Goal: Transaction & Acquisition: Purchase product/service

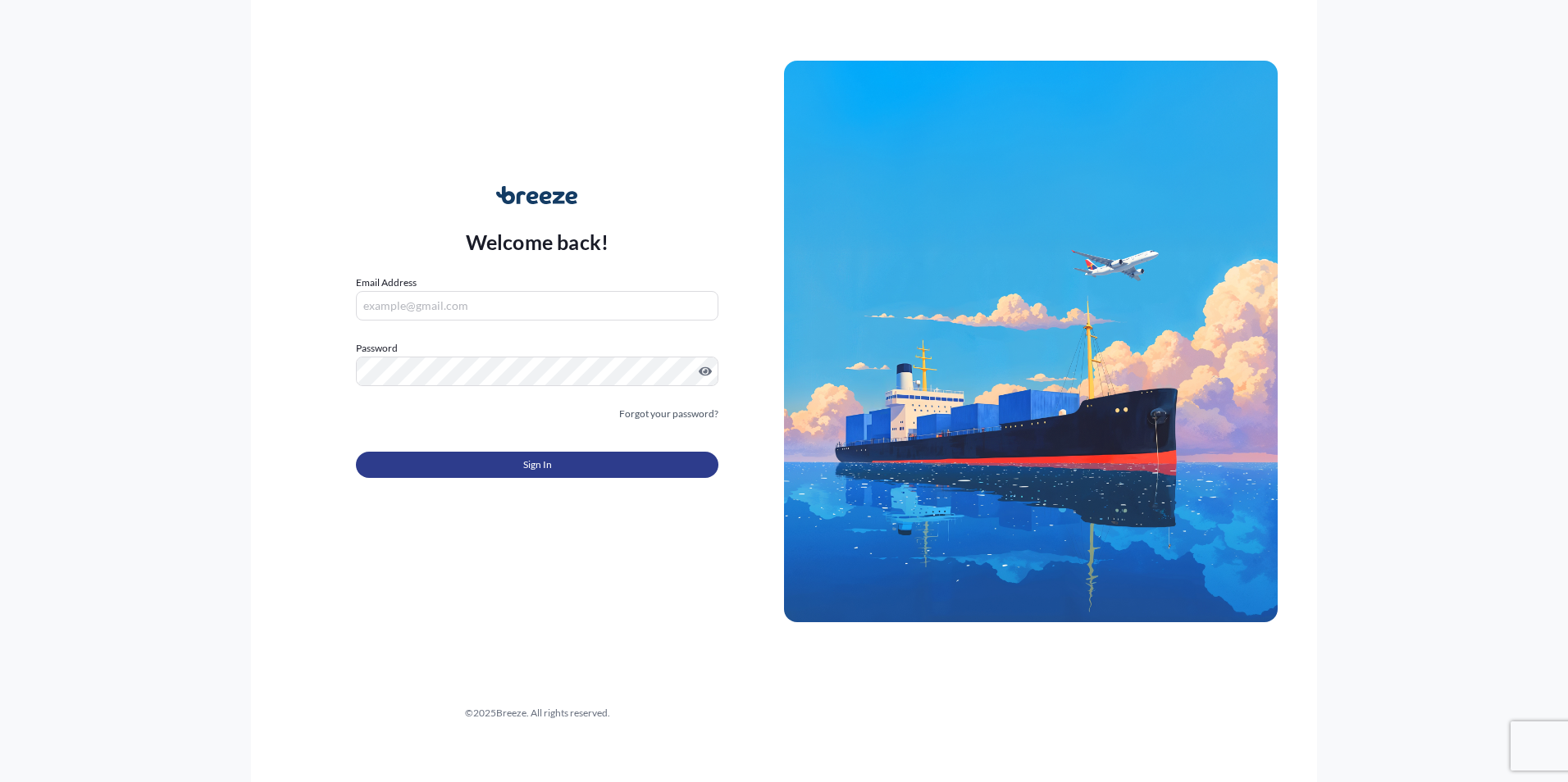
type input "[PERSON_NAME][EMAIL_ADDRESS][DOMAIN_NAME]"
click at [498, 463] on button "Sign In" at bounding box center [537, 465] width 362 height 26
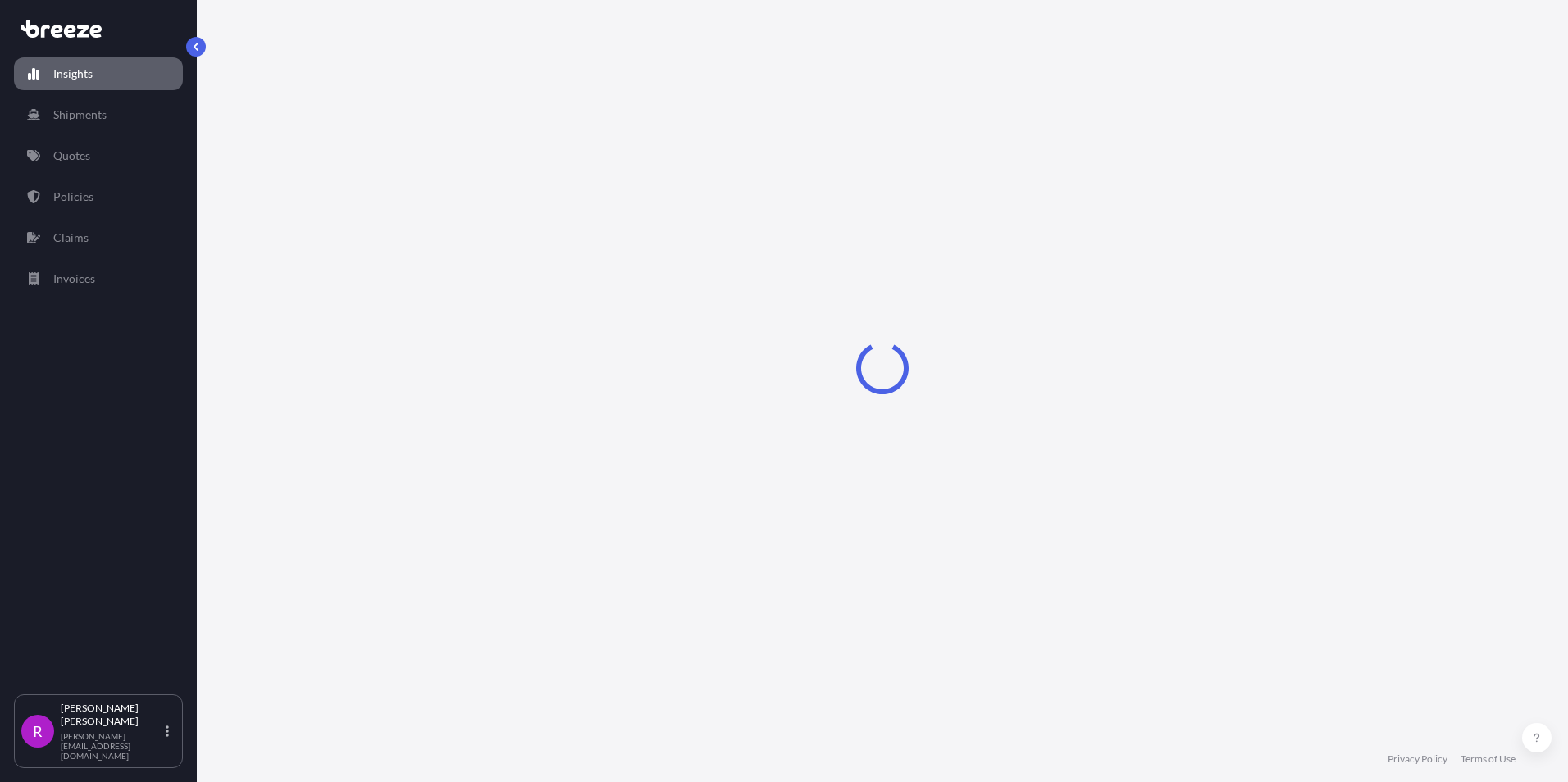
select select "2025"
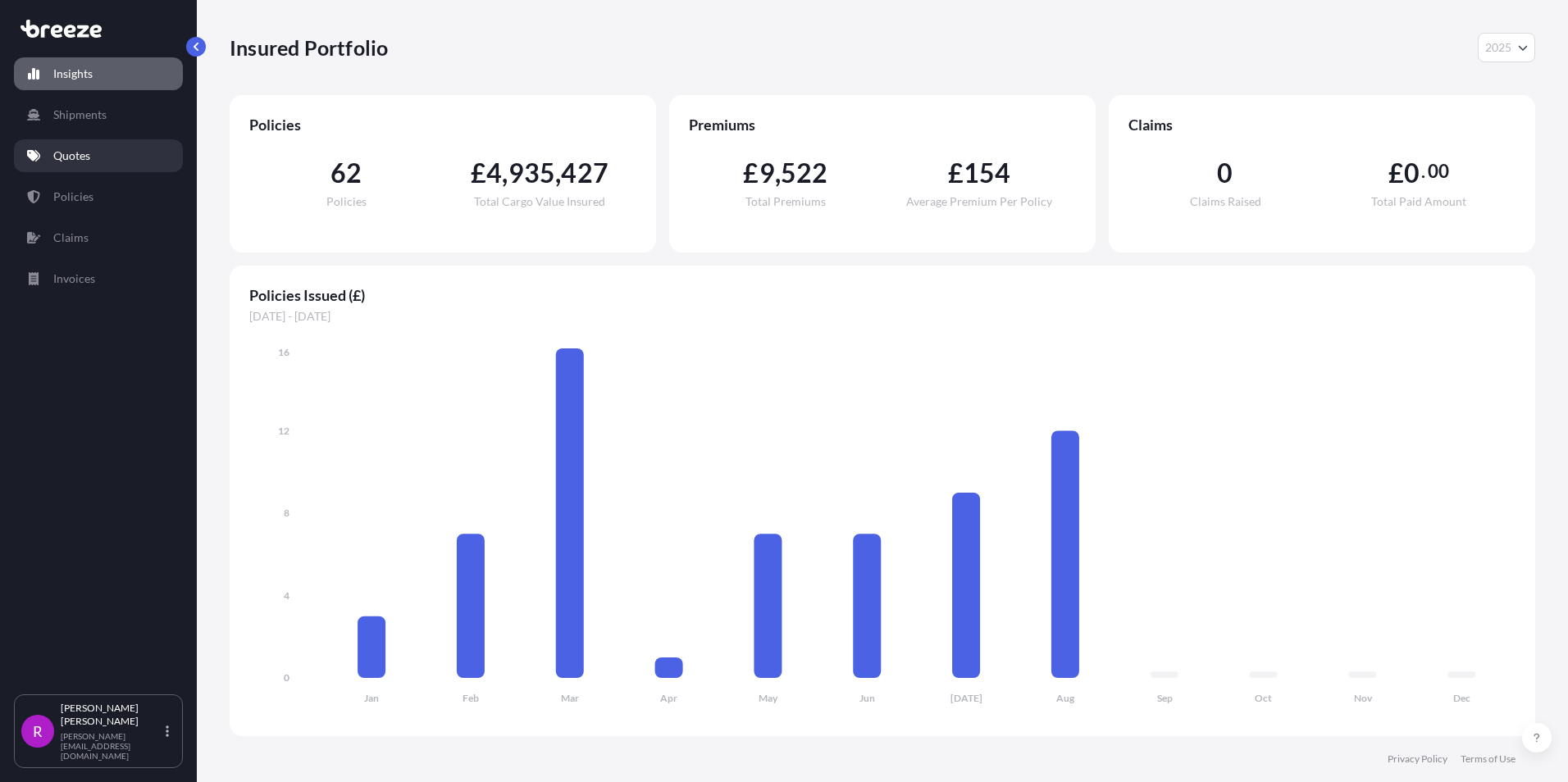
click at [96, 154] on link "Quotes" at bounding box center [98, 155] width 169 height 33
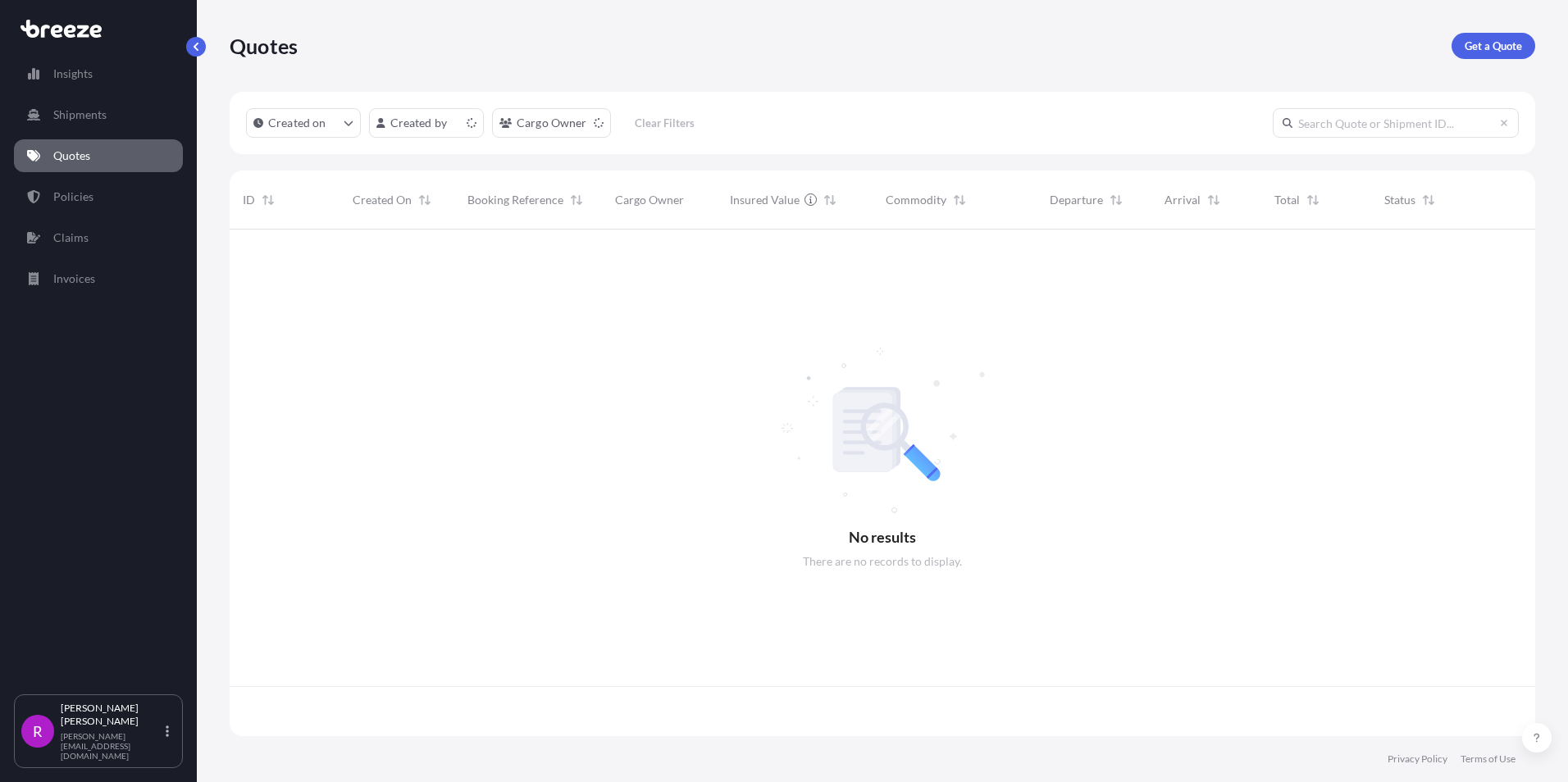
scroll to position [503, 1293]
click at [1507, 37] on link "Get a Quote" at bounding box center [1493, 45] width 84 height 26
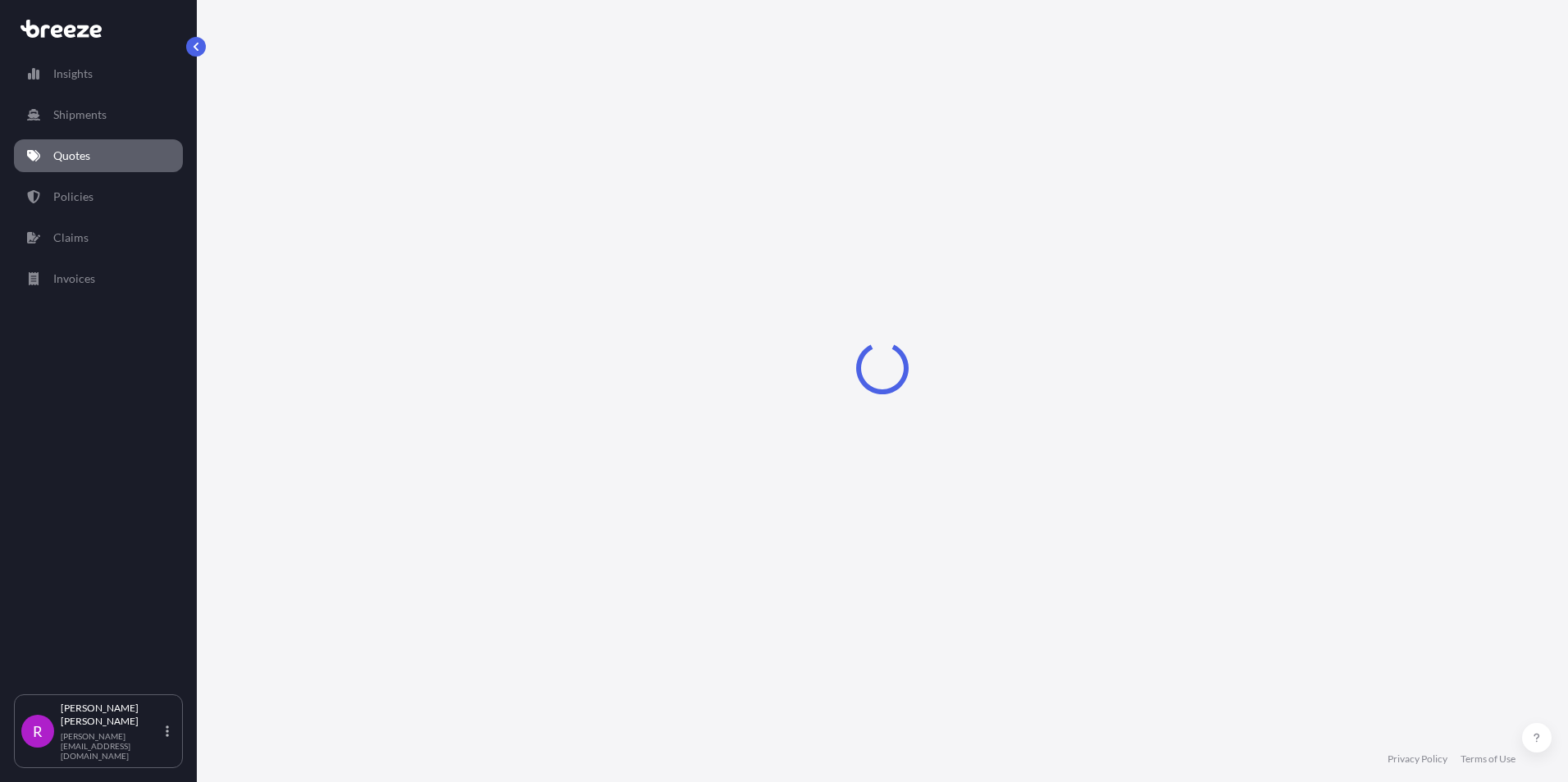
select select "Road"
select select "Sea"
select select "1"
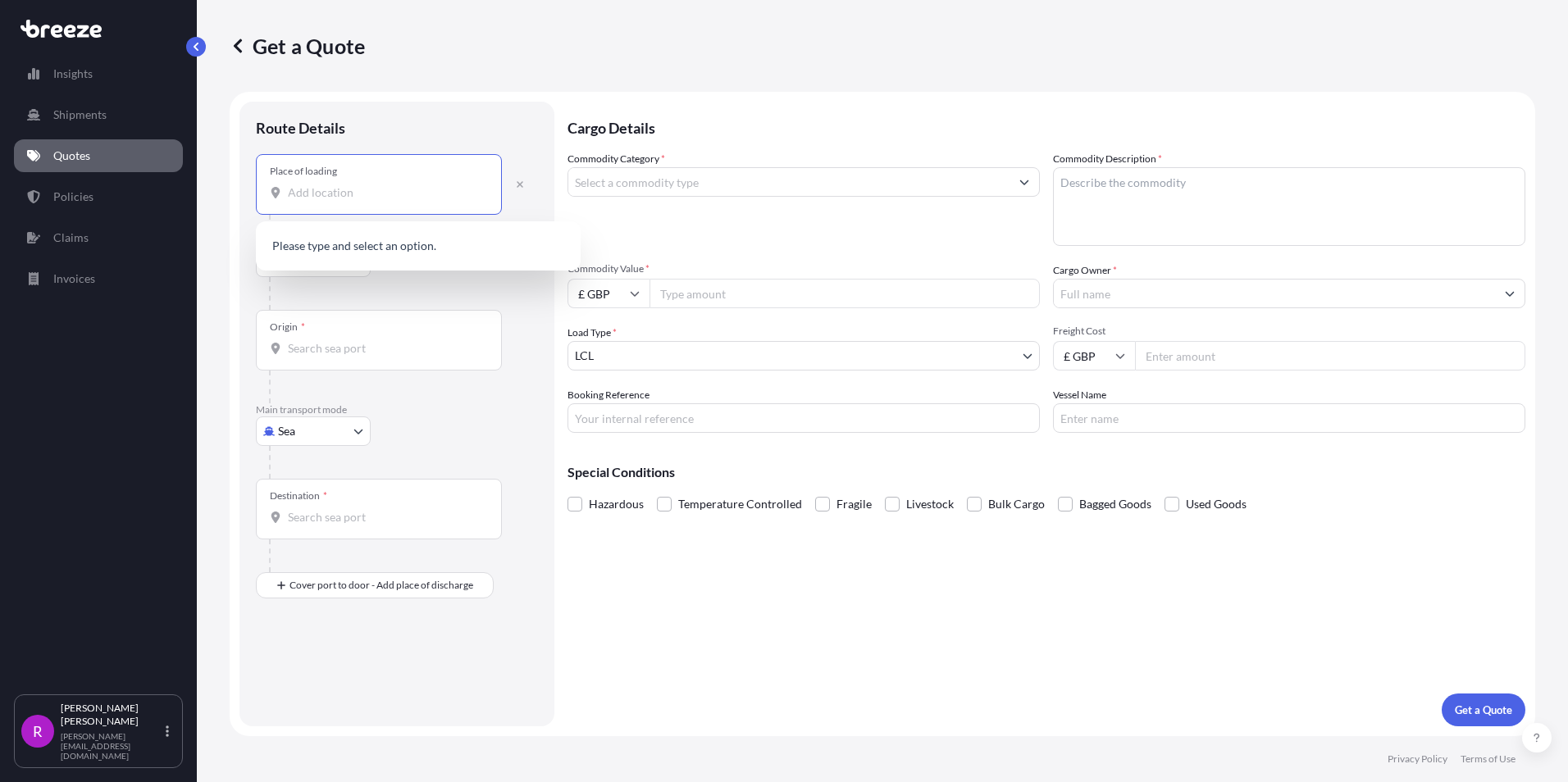
click at [314, 195] on input "Place of loading" at bounding box center [384, 193] width 194 height 17
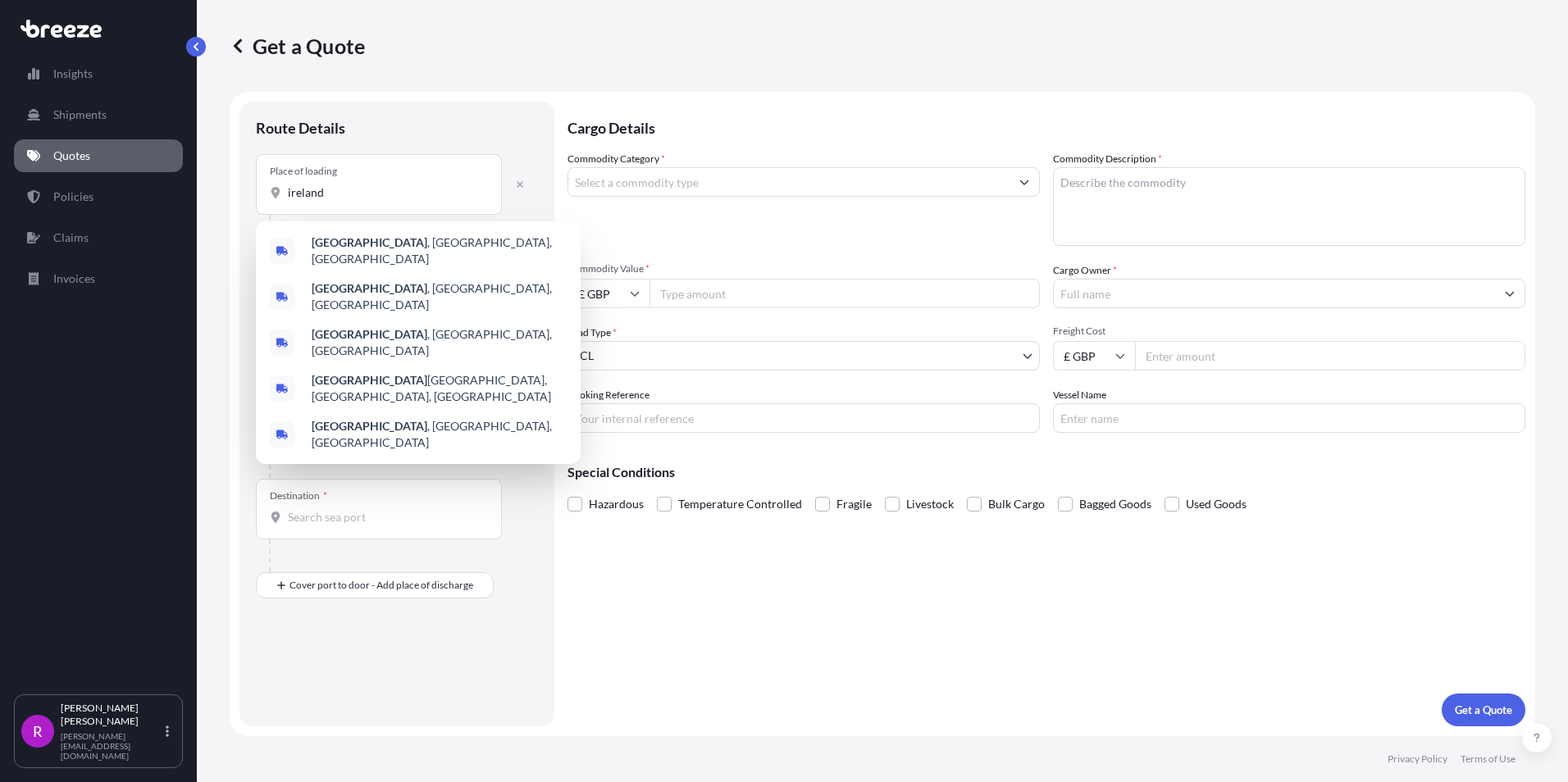
click at [365, 212] on div "Place of loading [GEOGRAPHIC_DATA]" at bounding box center [378, 185] width 246 height 60
click at [365, 201] on input "ireland" at bounding box center [384, 193] width 194 height 17
drag, startPoint x: 349, startPoint y: 196, endPoint x: 245, endPoint y: 189, distance: 104.2
click at [245, 189] on div "Route Details Place of loading ireland Road Road Rail Origin * Main transport m…" at bounding box center [396, 414] width 315 height 625
paste input "BT78 5NF"
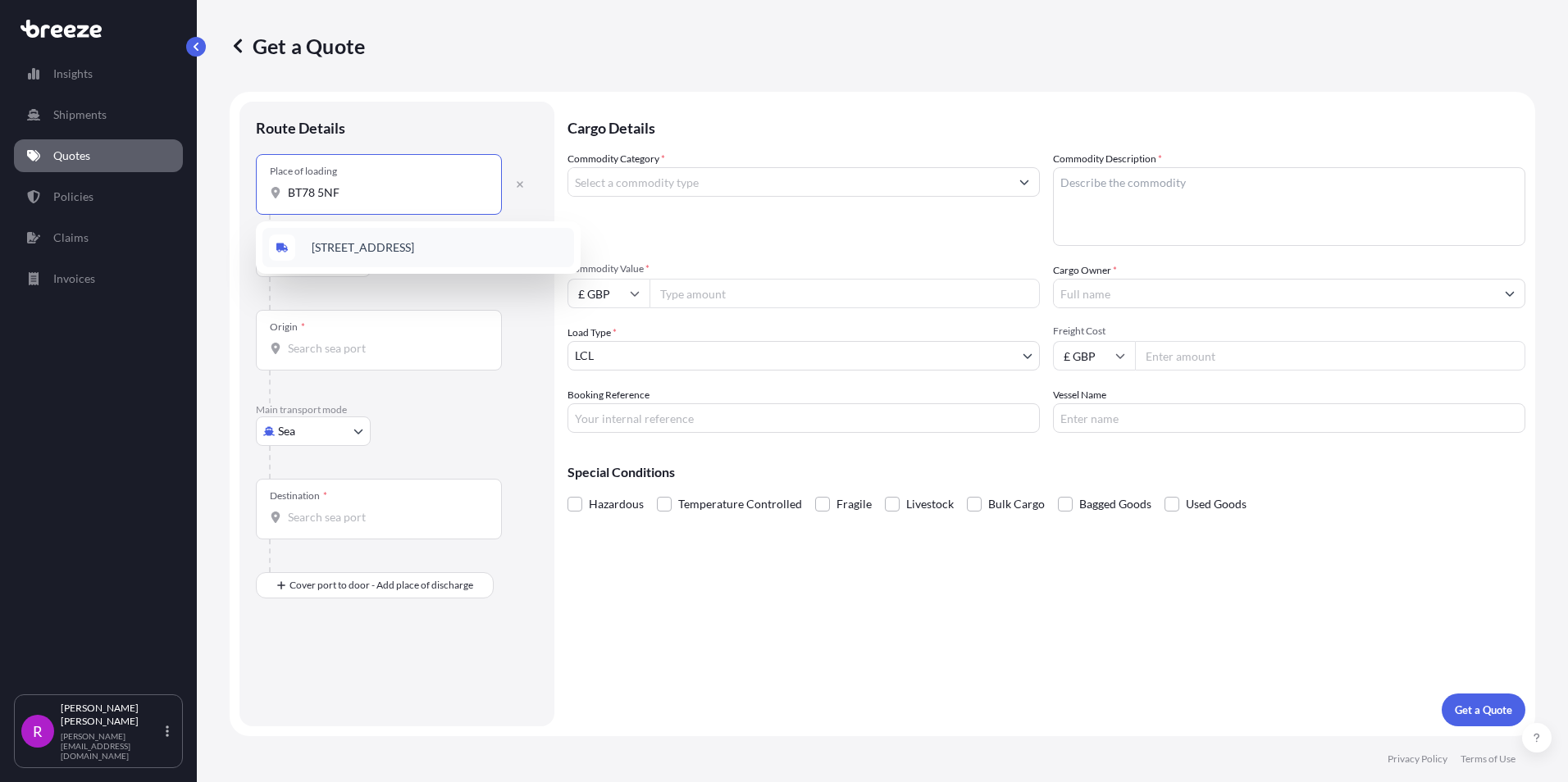
click at [360, 255] on span "[STREET_ADDRESS]" at bounding box center [362, 248] width 102 height 17
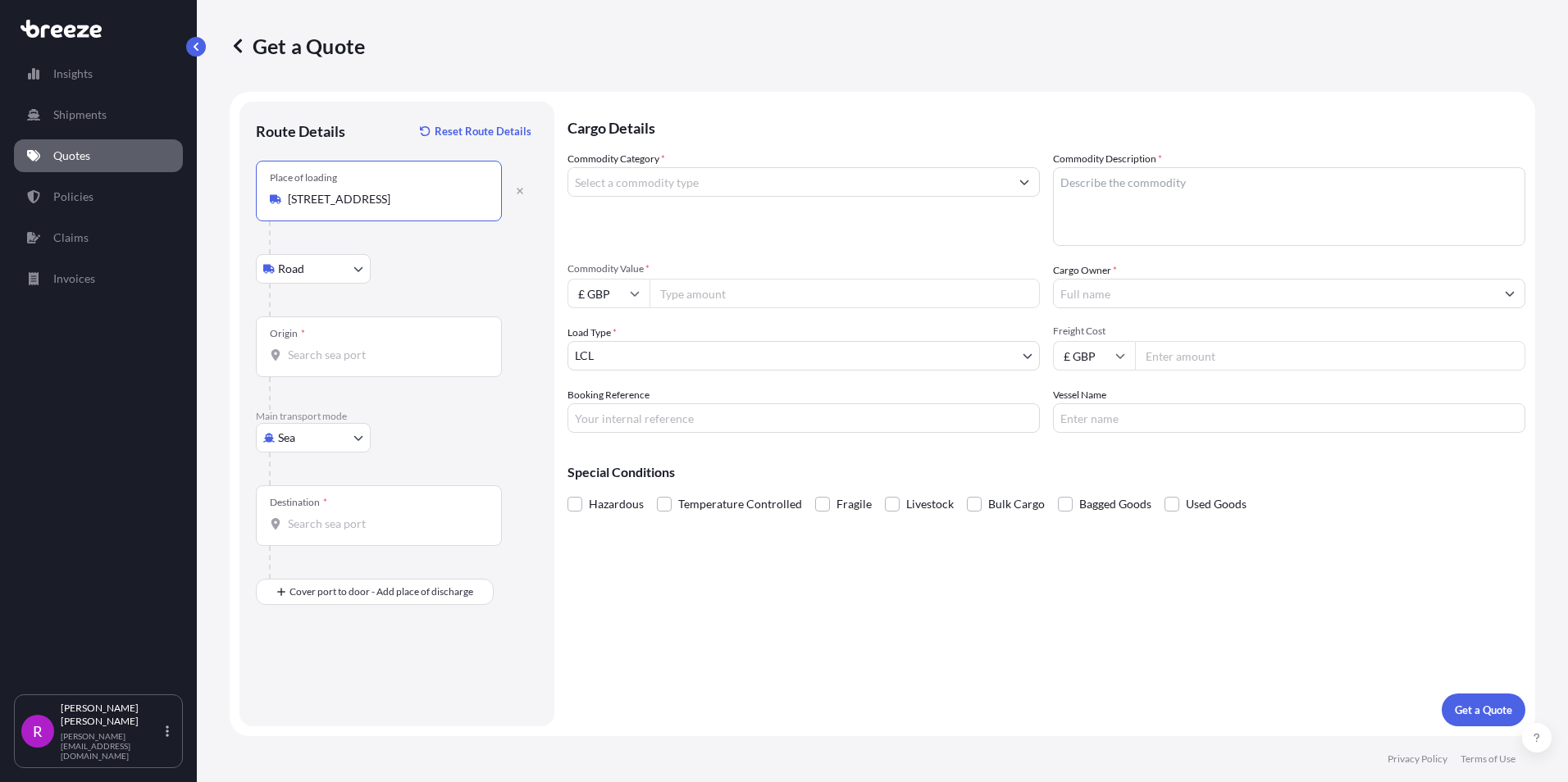
type input "[STREET_ADDRESS]"
click at [322, 364] on div "Origin *" at bounding box center [378, 347] width 246 height 60
click at [322, 363] on input "Origin *" at bounding box center [384, 355] width 194 height 17
type input "GBSHS - Sheerness, [GEOGRAPHIC_DATA]"
click at [335, 527] on input "Destination *" at bounding box center [384, 524] width 194 height 17
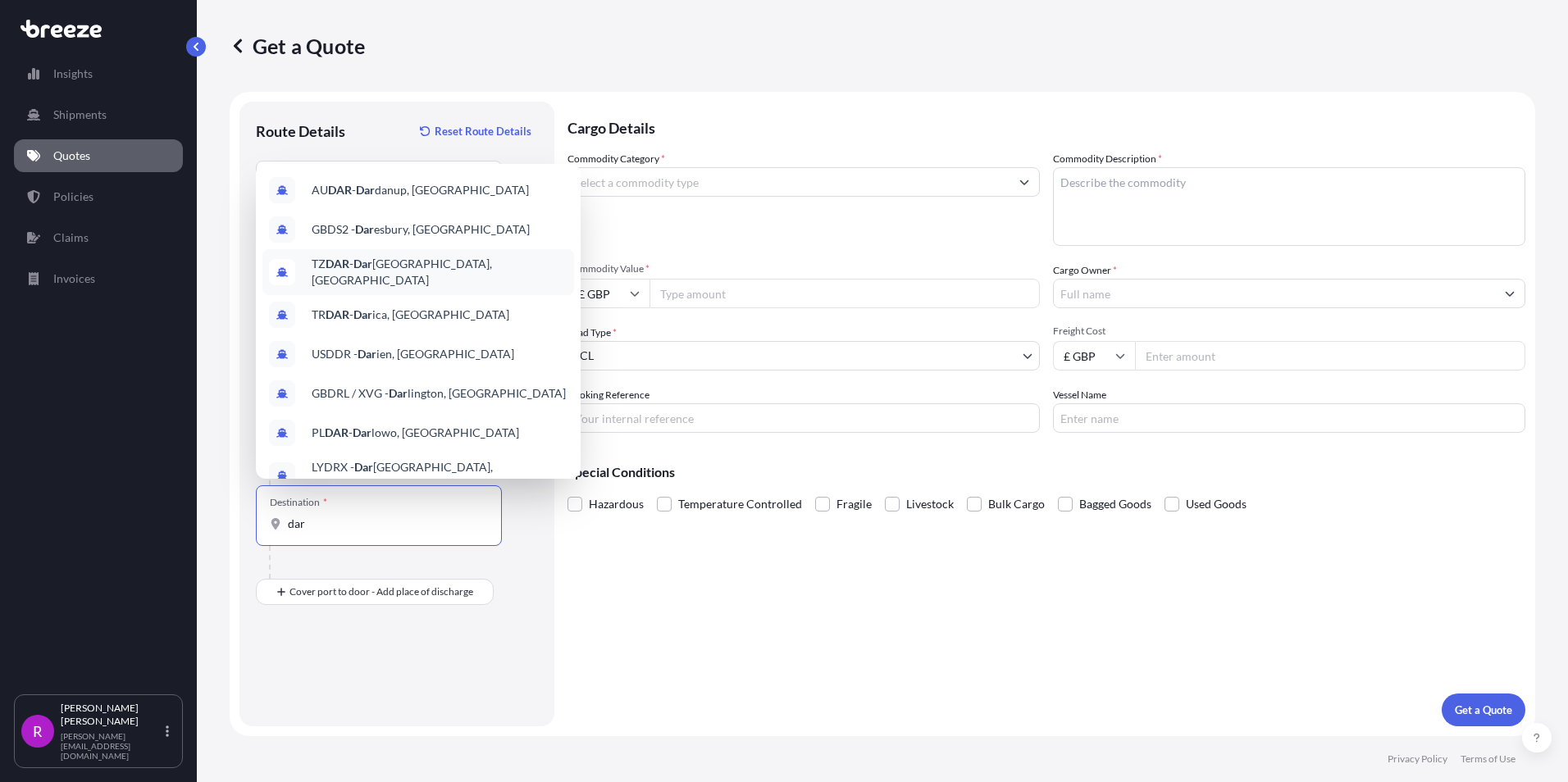
click at [473, 274] on span "TZ [GEOGRAPHIC_DATA], [GEOGRAPHIC_DATA]" at bounding box center [439, 272] width 256 height 33
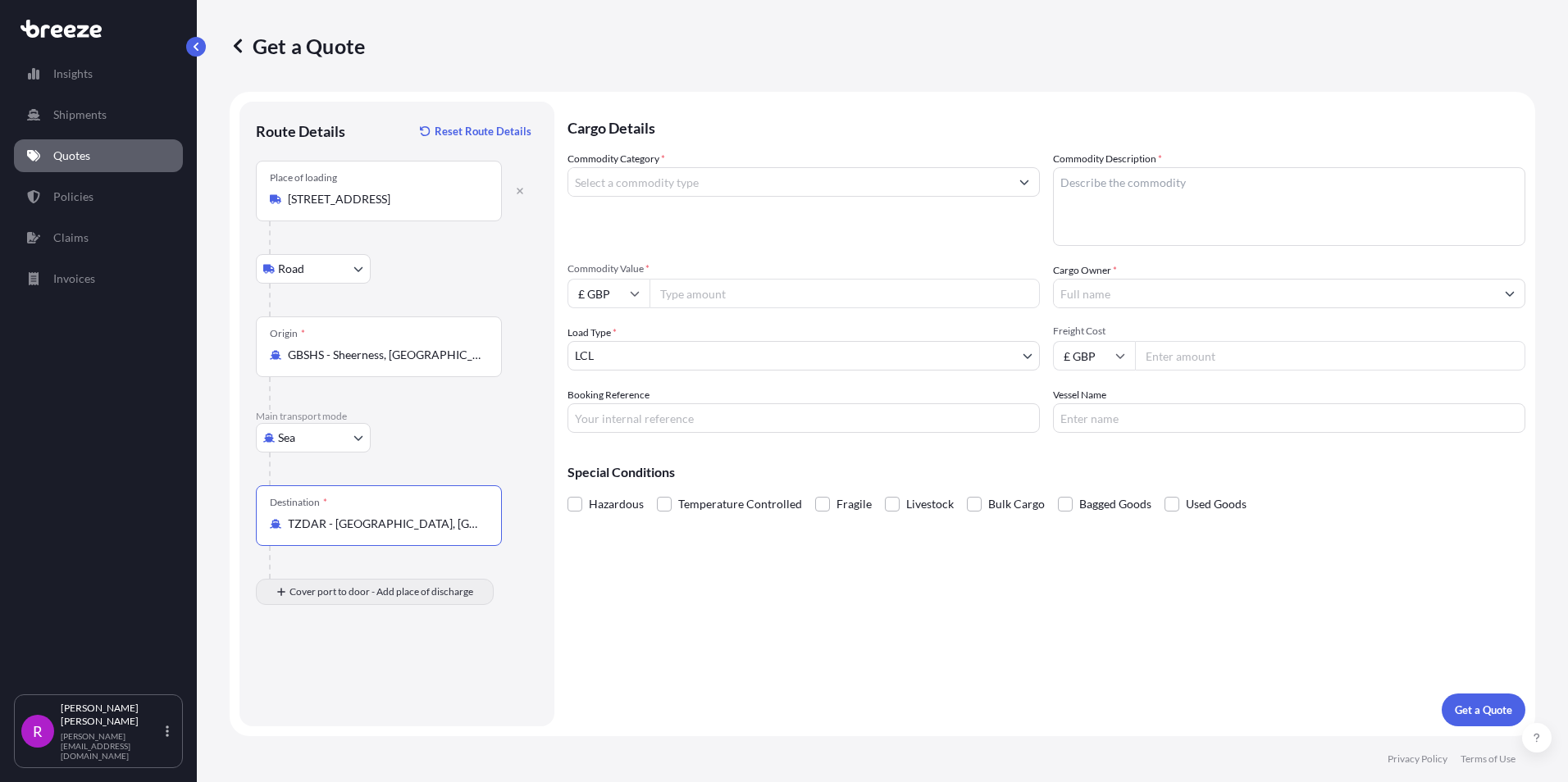
type input "TZDAR - [GEOGRAPHIC_DATA], [GEOGRAPHIC_DATA]"
click at [331, 666] on div "Place of Discharge" at bounding box center [378, 671] width 246 height 60
click at [331, 672] on input "Place of Discharge" at bounding box center [384, 680] width 194 height 17
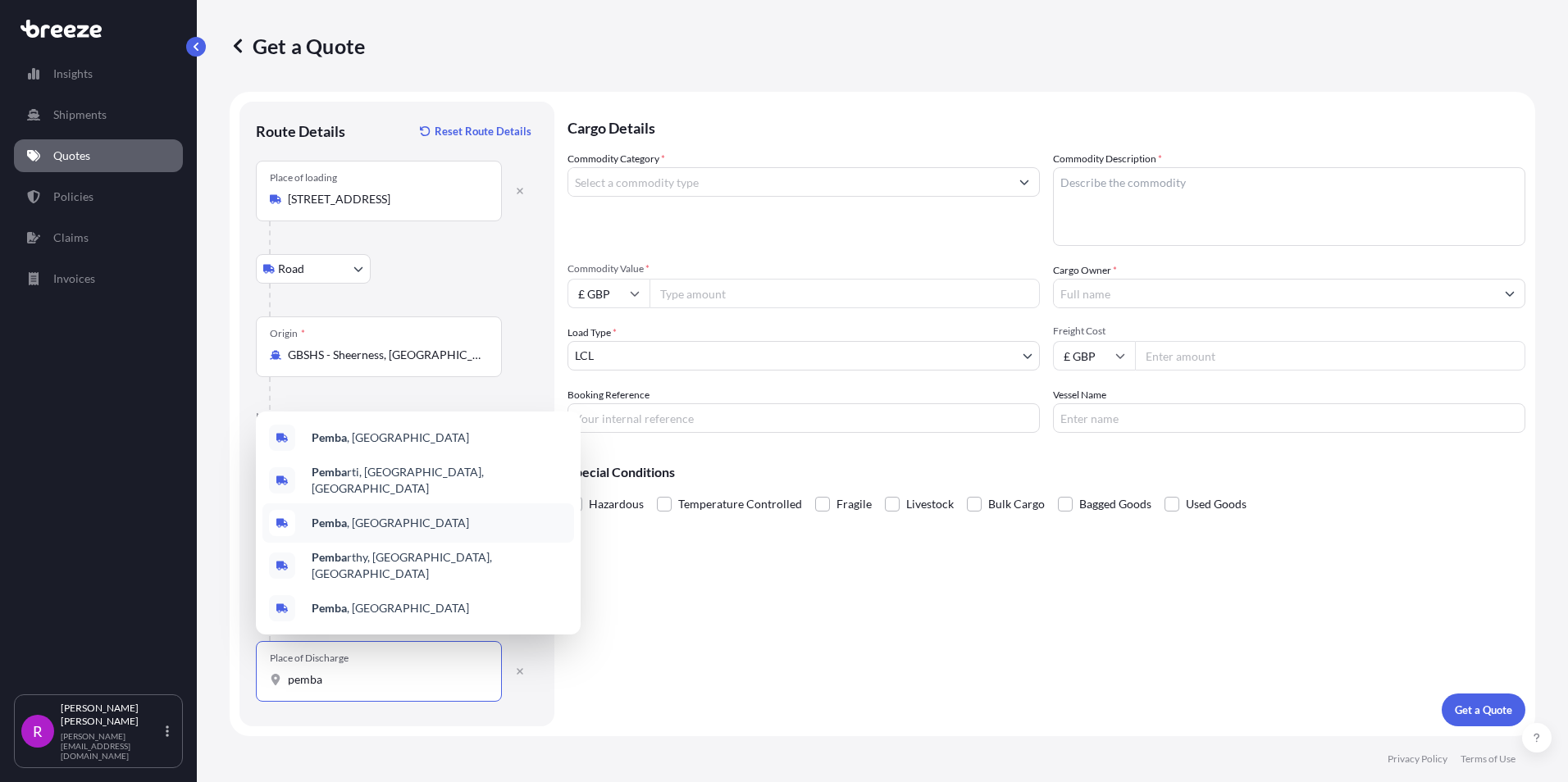
click at [378, 524] on span "[GEOGRAPHIC_DATA] , [GEOGRAPHIC_DATA]" at bounding box center [390, 524] width 158 height 17
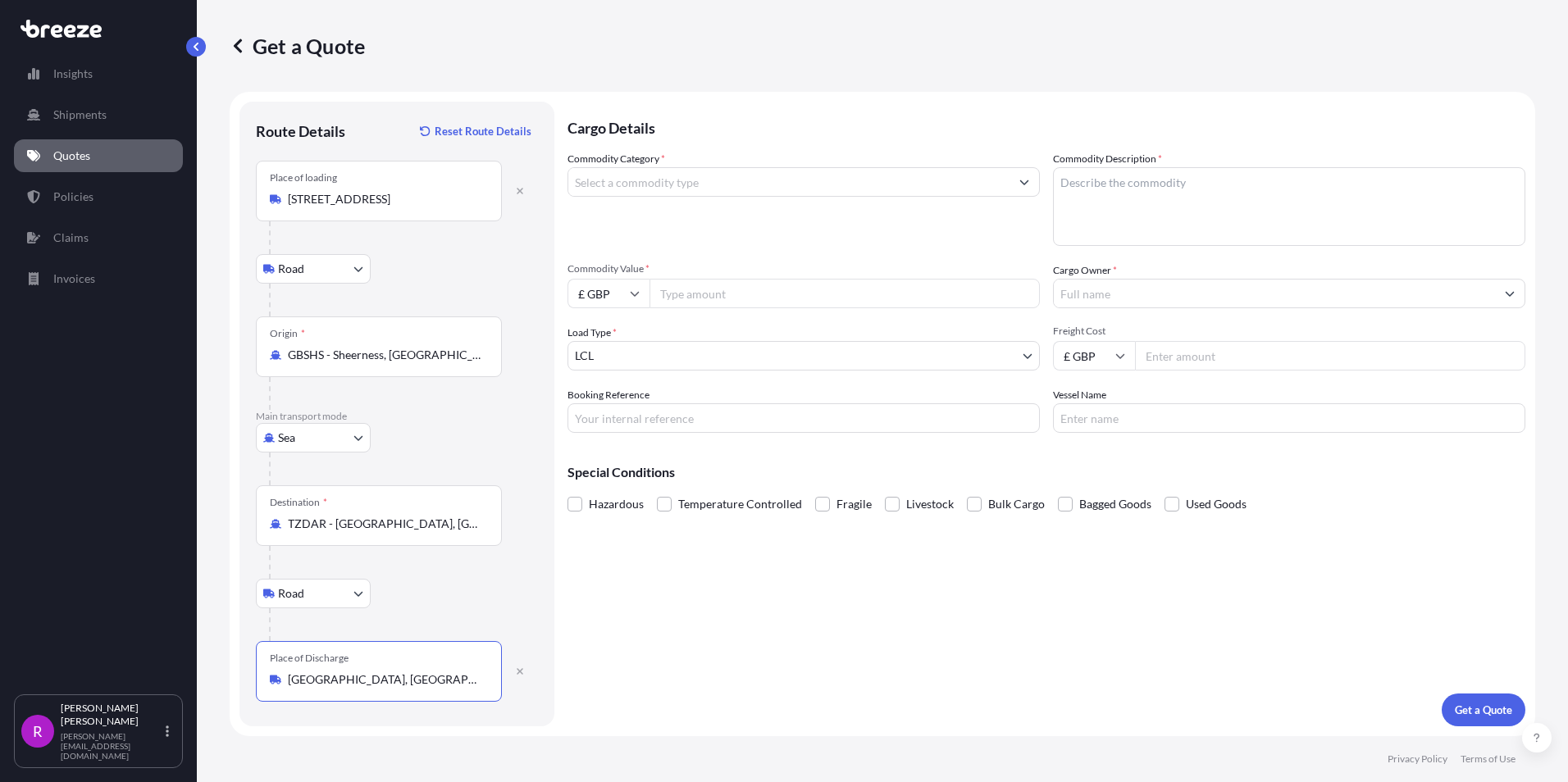
type input "[GEOGRAPHIC_DATA], [GEOGRAPHIC_DATA]"
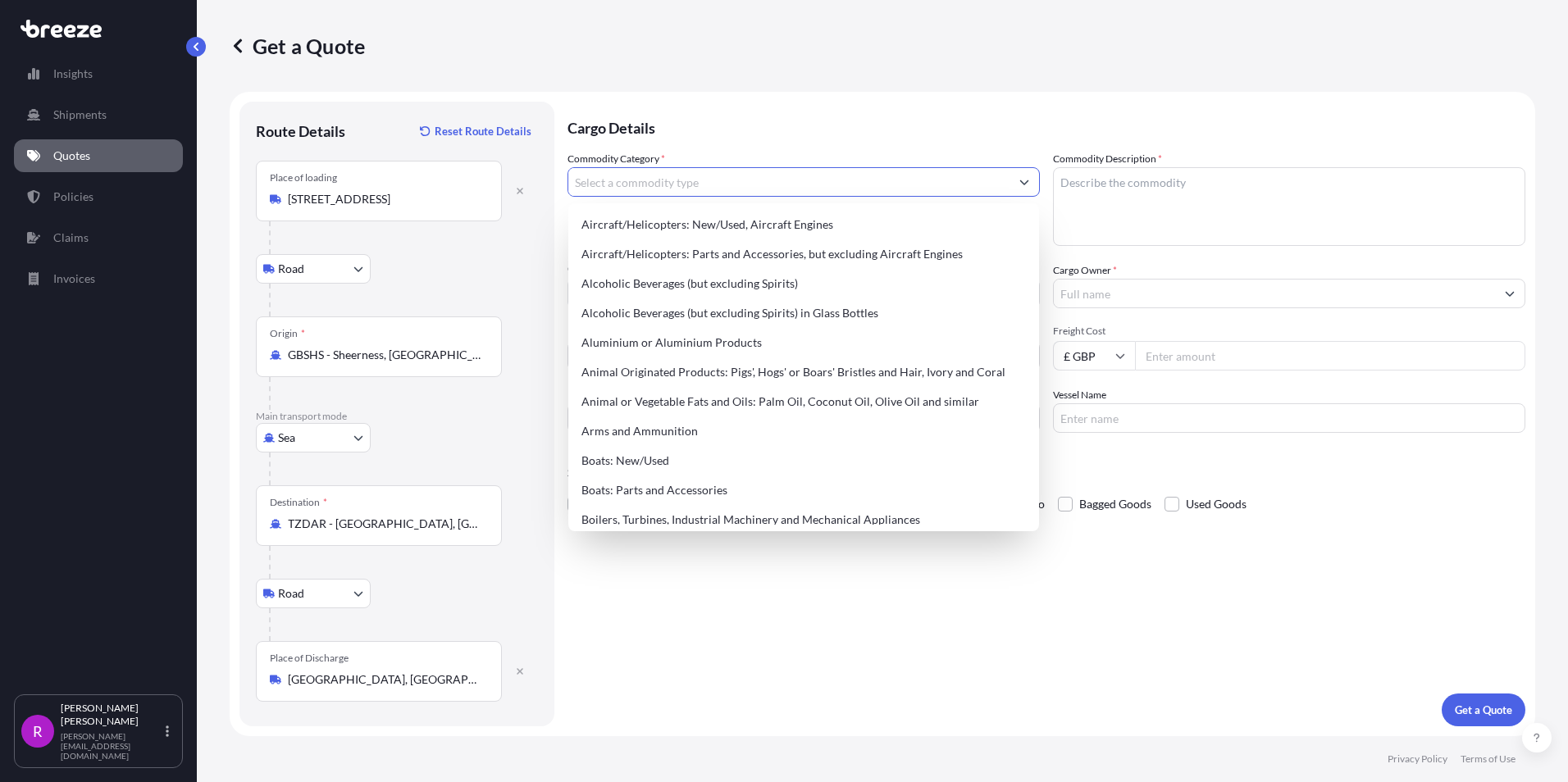
click at [707, 179] on input "Commodity Category *" at bounding box center [789, 181] width 441 height 29
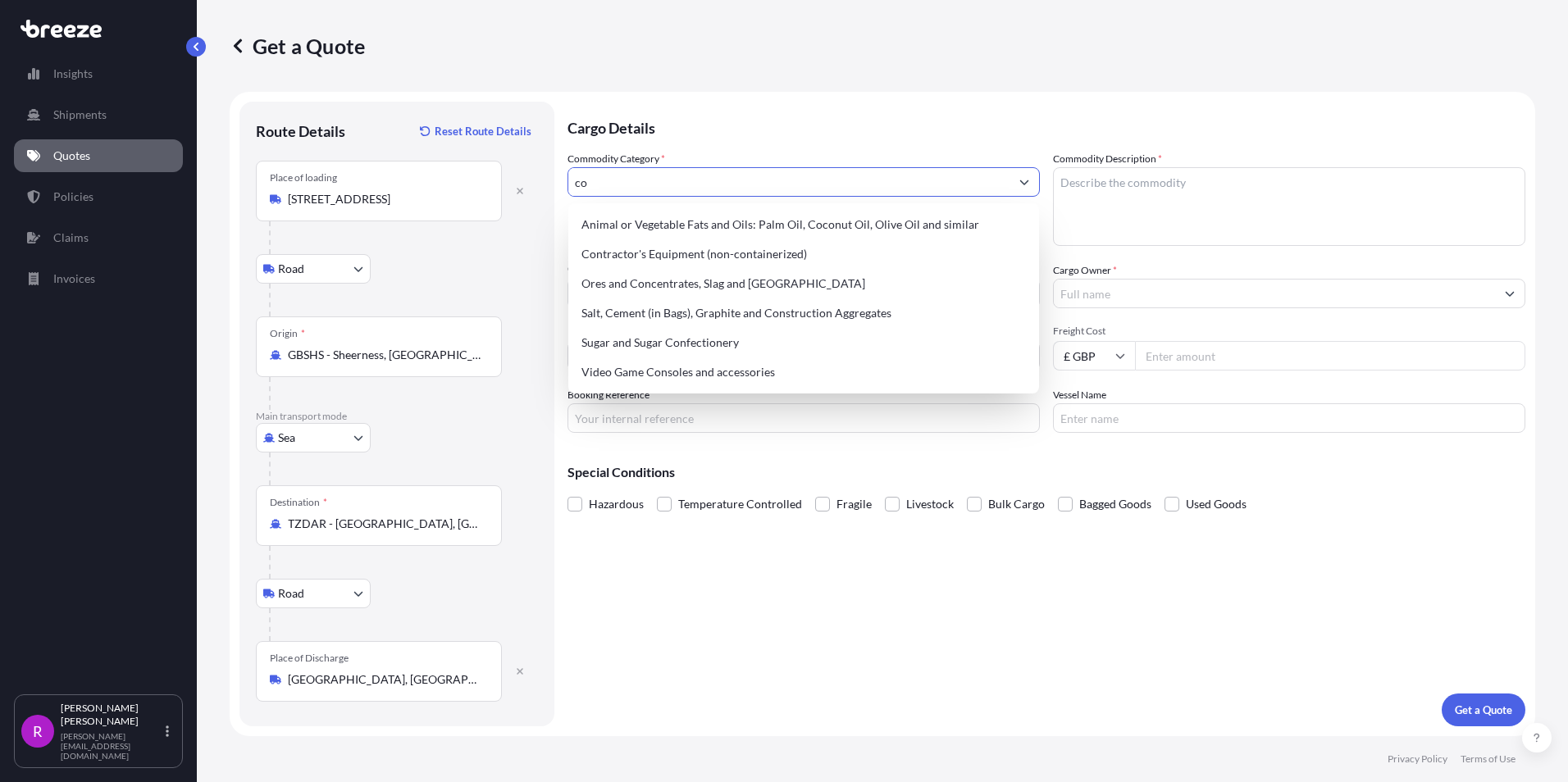
type input "c"
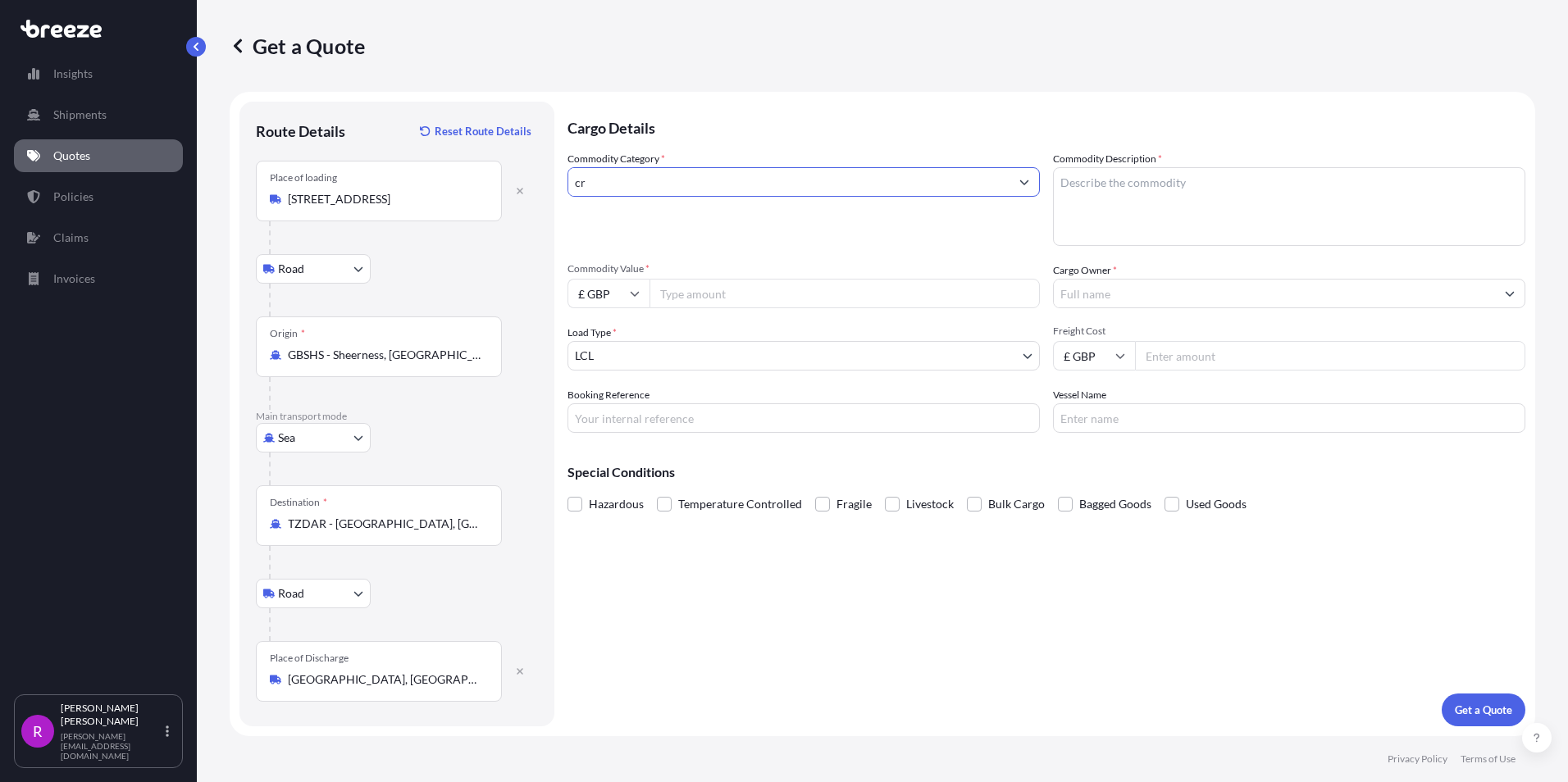
type input "c"
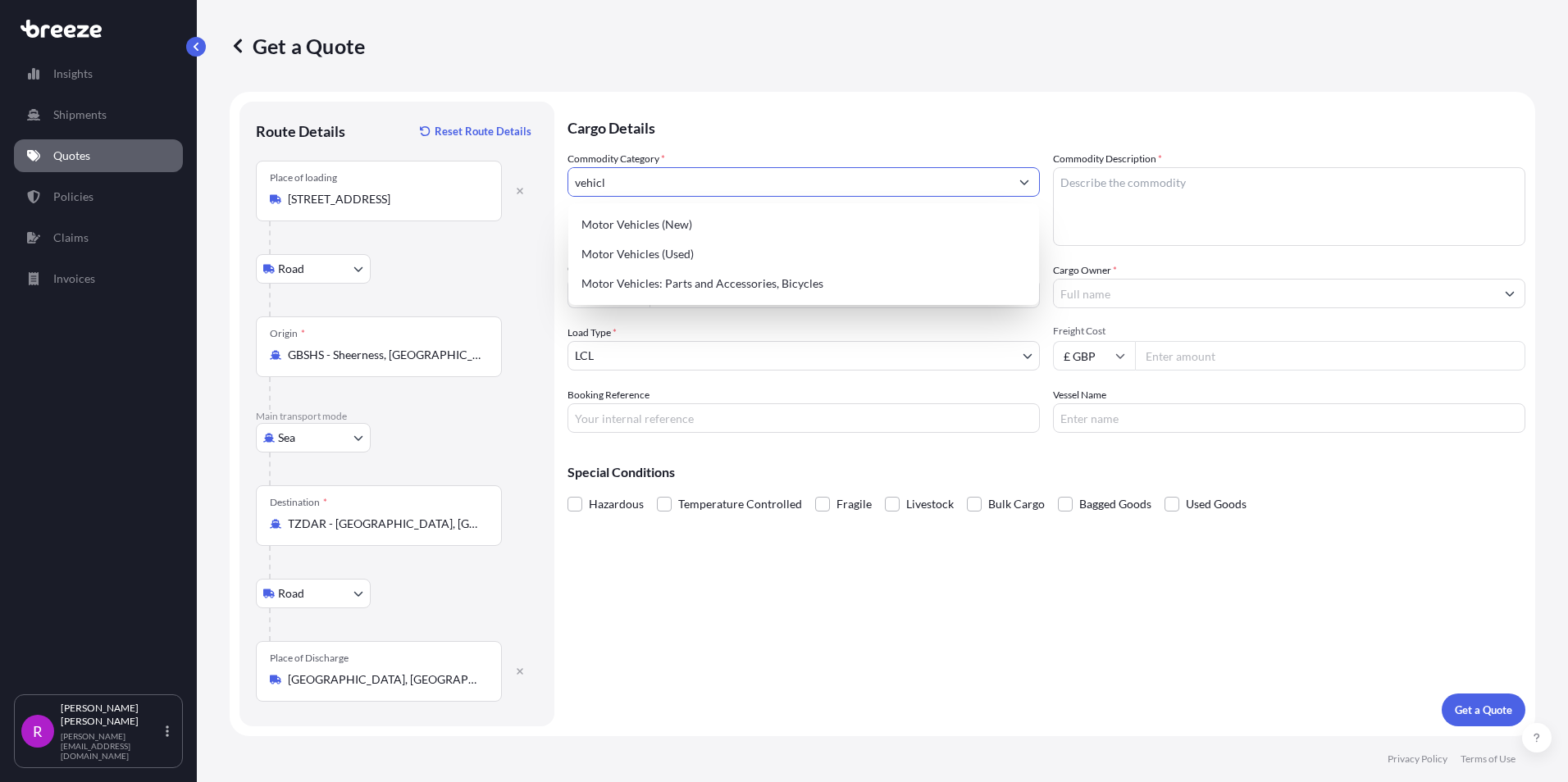
type input "vehicle"
drag, startPoint x: 619, startPoint y: 178, endPoint x: 331, endPoint y: 154, distance: 289.0
click at [331, 154] on form "Route Details Reset Route Details Place of loading [GEOGRAPHIC_DATA] 5NF, UK Ro…" at bounding box center [883, 414] width 1305 height 644
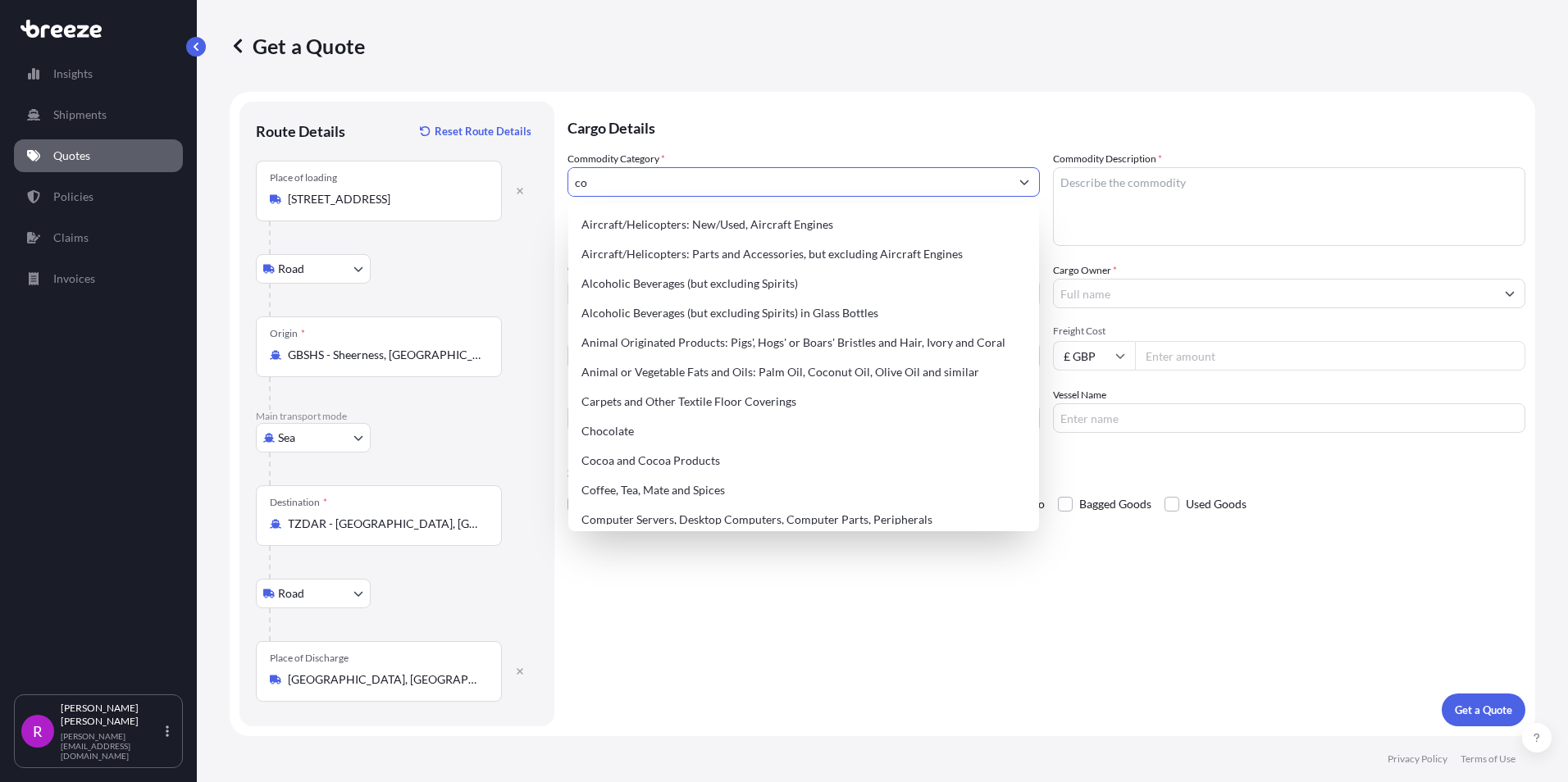
type input "c"
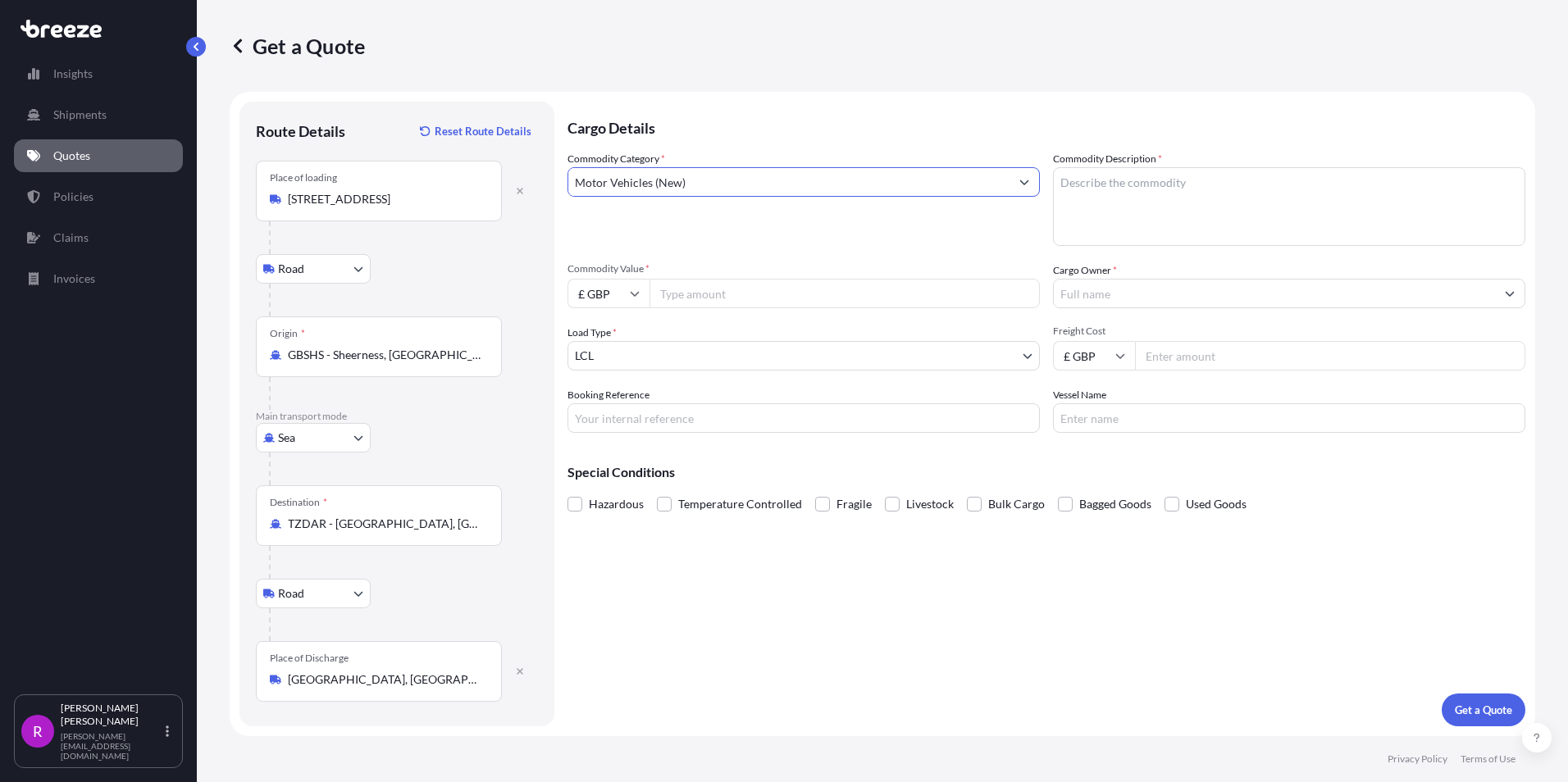
type input "Motor Vehicles (New)"
click at [1253, 231] on textarea "Commodity Description *" at bounding box center [1289, 206] width 472 height 79
paste textarea "I-120 IMPACT CRUSHER"
type textarea "I-120 IMPACT CRUSHER"
click at [729, 293] on input "Commodity Value *" at bounding box center [844, 293] width 390 height 29
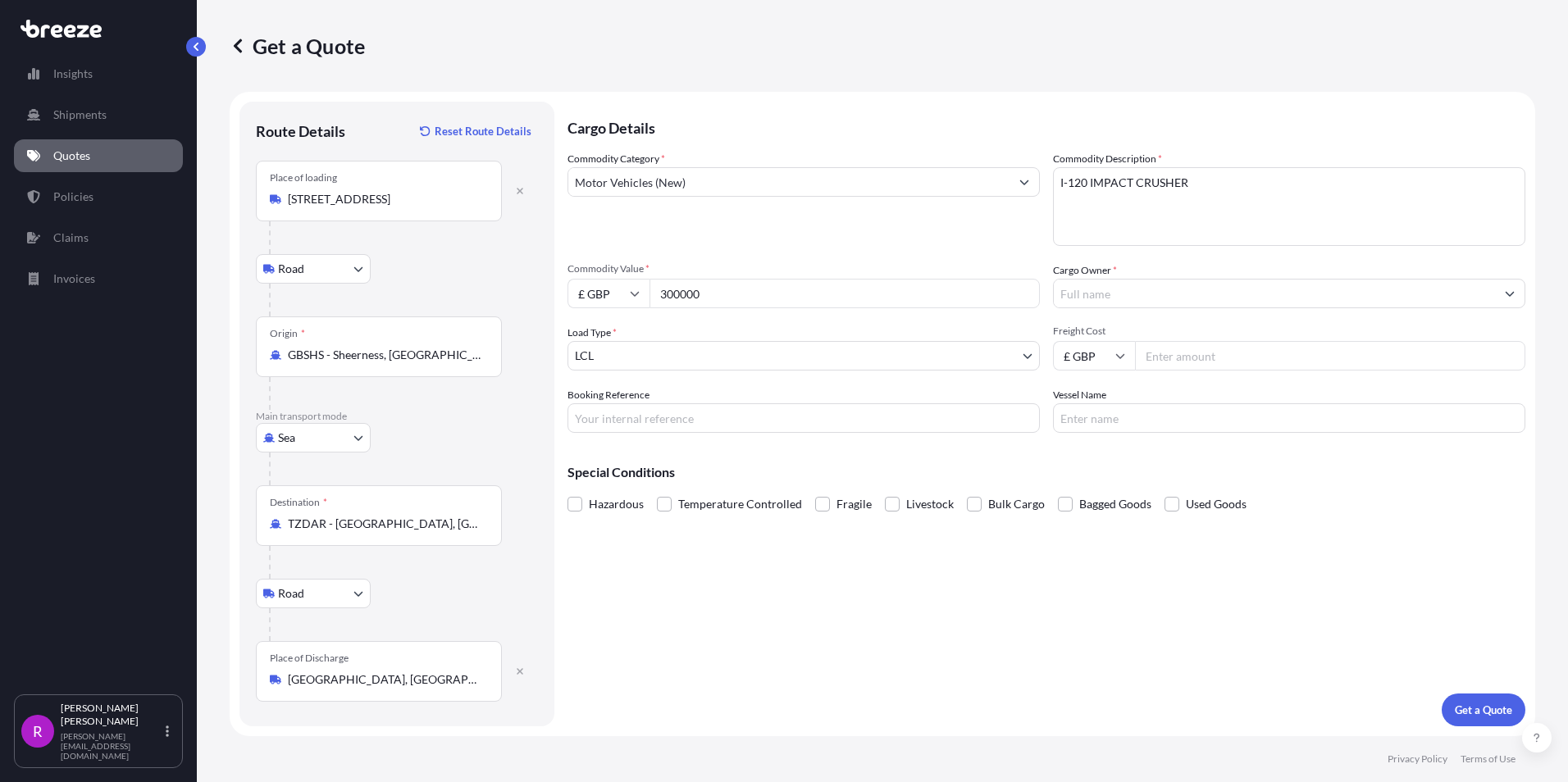
type input "300000"
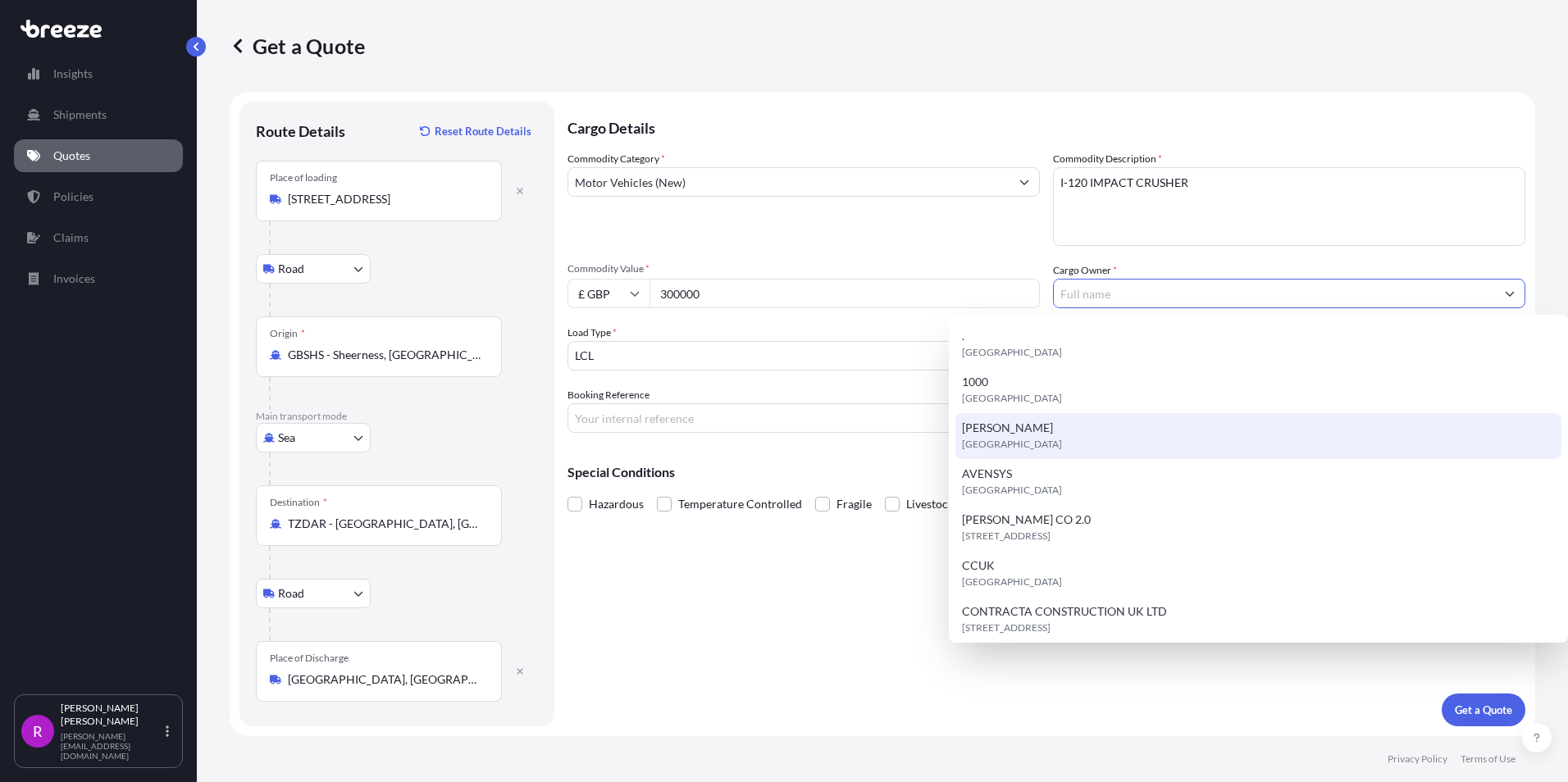
click at [677, 360] on body "15 options available. Insights Shipments Quotes Policies Claims Invoices R [PER…" at bounding box center [784, 391] width 1568 height 782
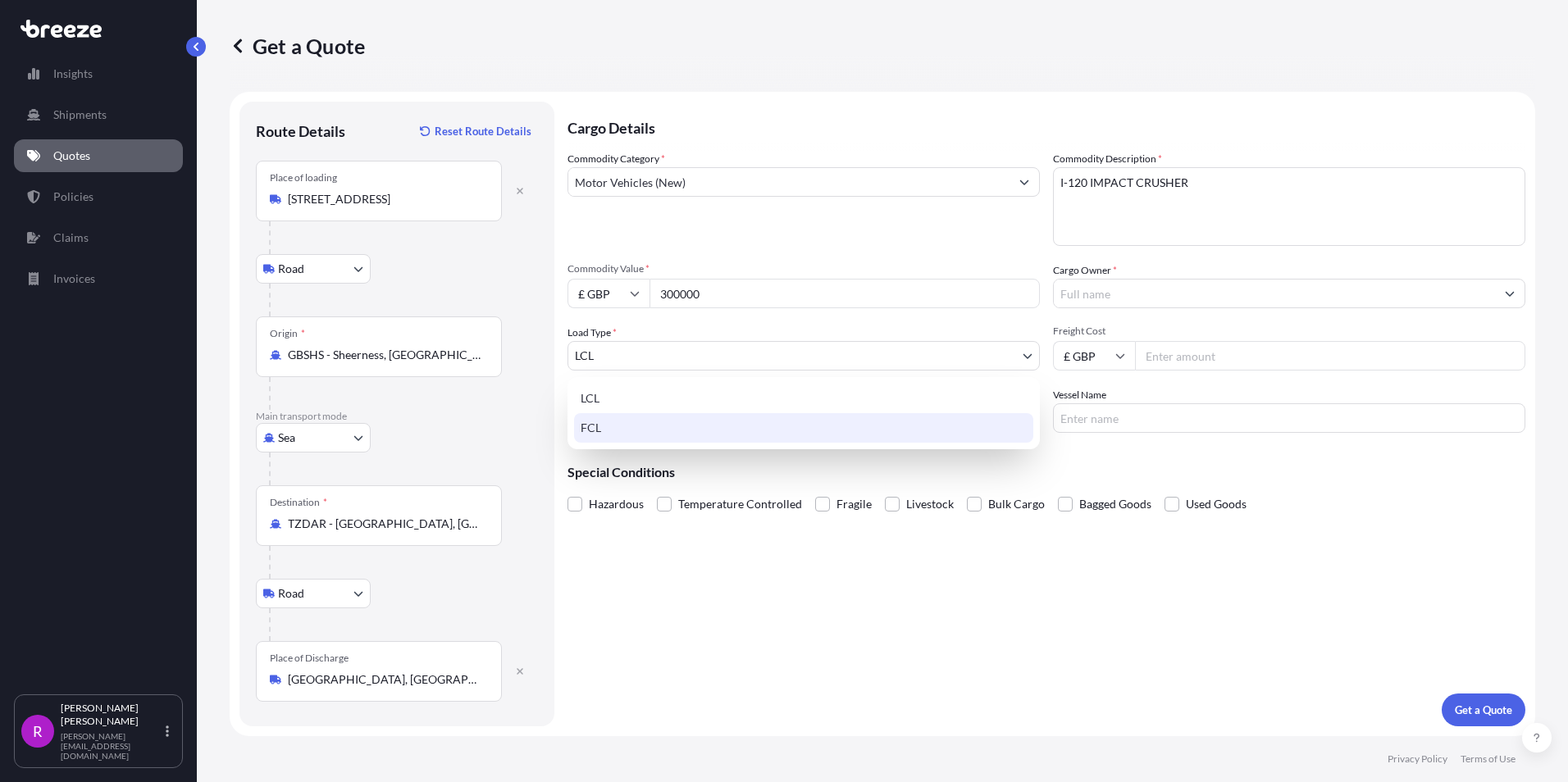
click at [619, 425] on div "FCL" at bounding box center [803, 428] width 459 height 29
select select "2"
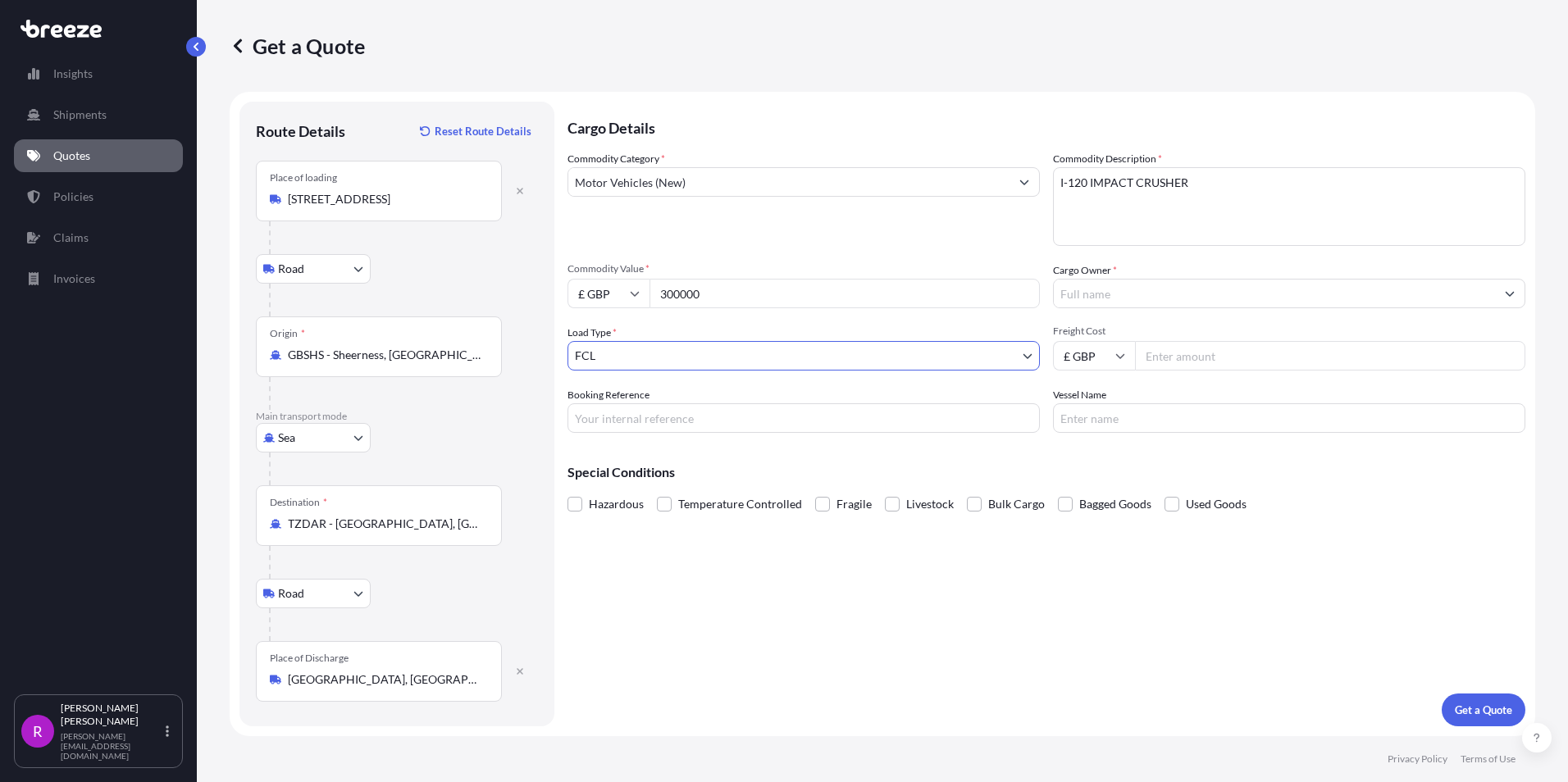
click at [649, 423] on input "Booking Reference" at bounding box center [803, 418] width 472 height 29
click at [614, 422] on input "Booking Reference" at bounding box center [803, 418] width 472 height 29
type input "t"
type input "tbc"
click at [614, 422] on input "Booking Reference" at bounding box center [803, 418] width 472 height 29
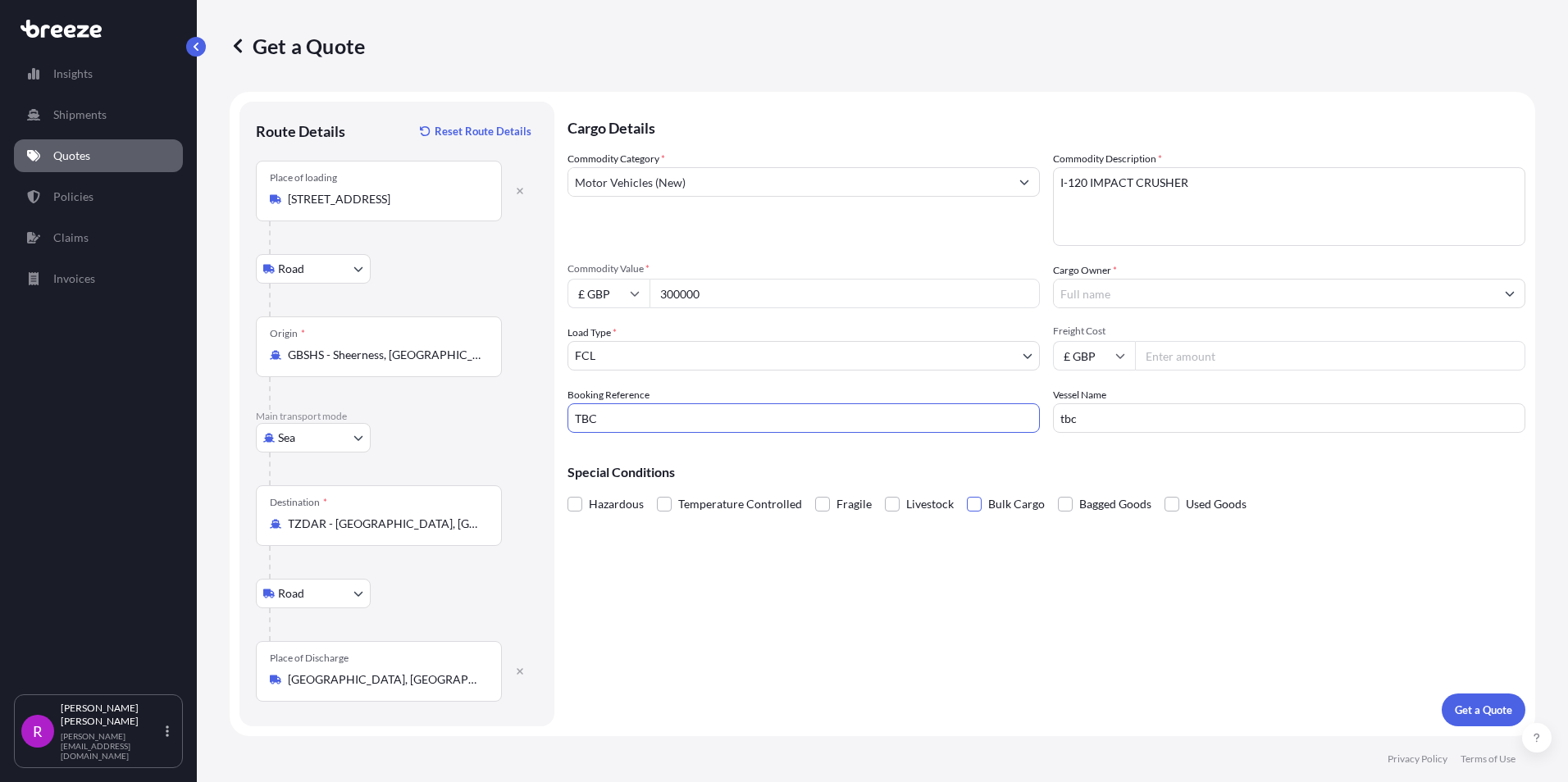
type input "TBC"
click at [966, 502] on span at bounding box center [974, 504] width 15 height 15
click at [966, 492] on input "Bulk Cargo" at bounding box center [966, 492] width 0 height 0
click at [1090, 428] on input "tbc" at bounding box center [1289, 418] width 472 height 29
drag, startPoint x: 1088, startPoint y: 425, endPoint x: 926, endPoint y: 409, distance: 162.8
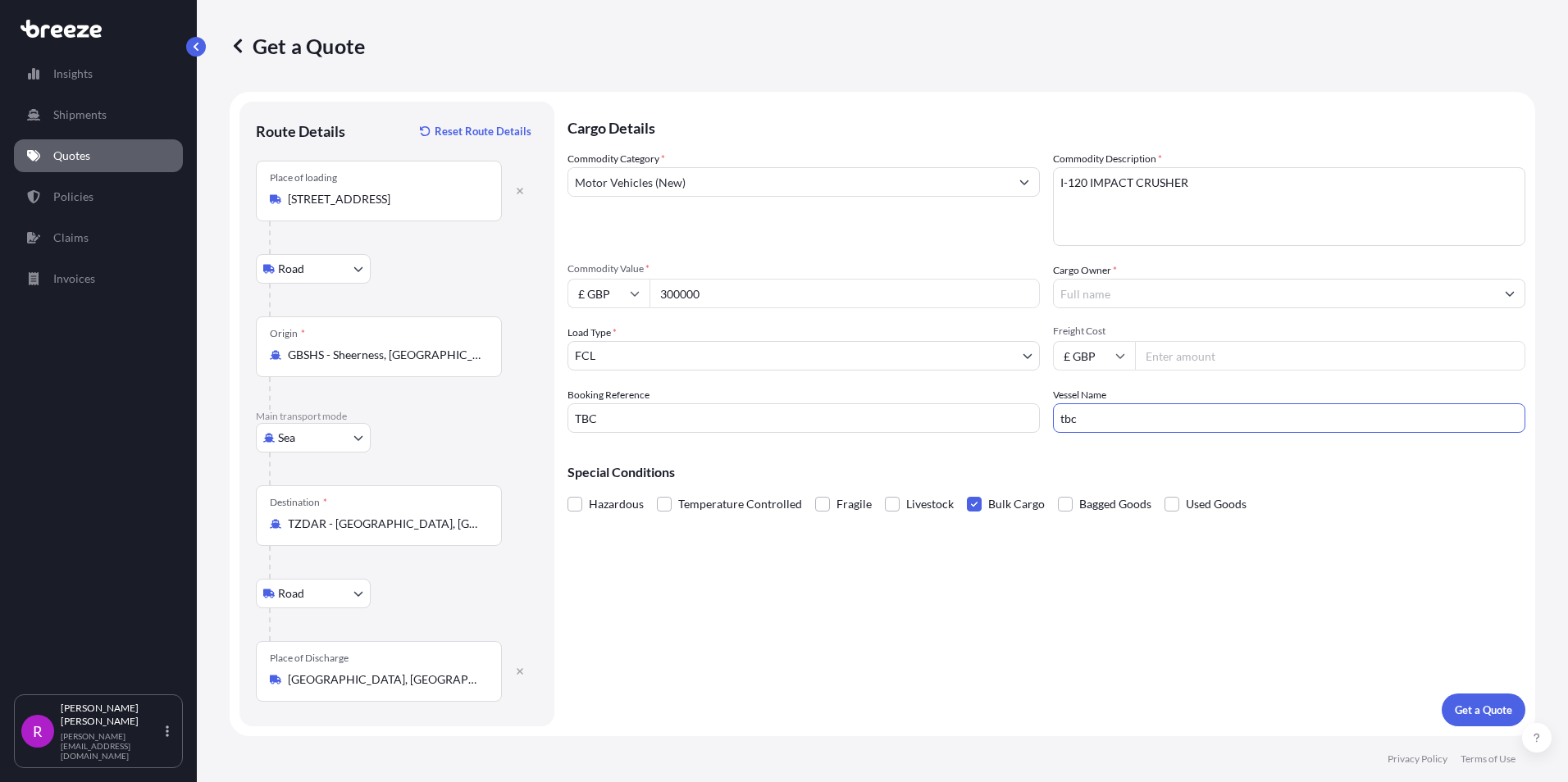
click at [926, 409] on div "Commodity Category * Motor Vehicles (New) Commodity Description * I-120 IMPACT …" at bounding box center [1046, 292] width 958 height 282
type input "TBC"
click at [1187, 359] on input "Freight Cost" at bounding box center [1330, 356] width 390 height 29
type input "15000.00"
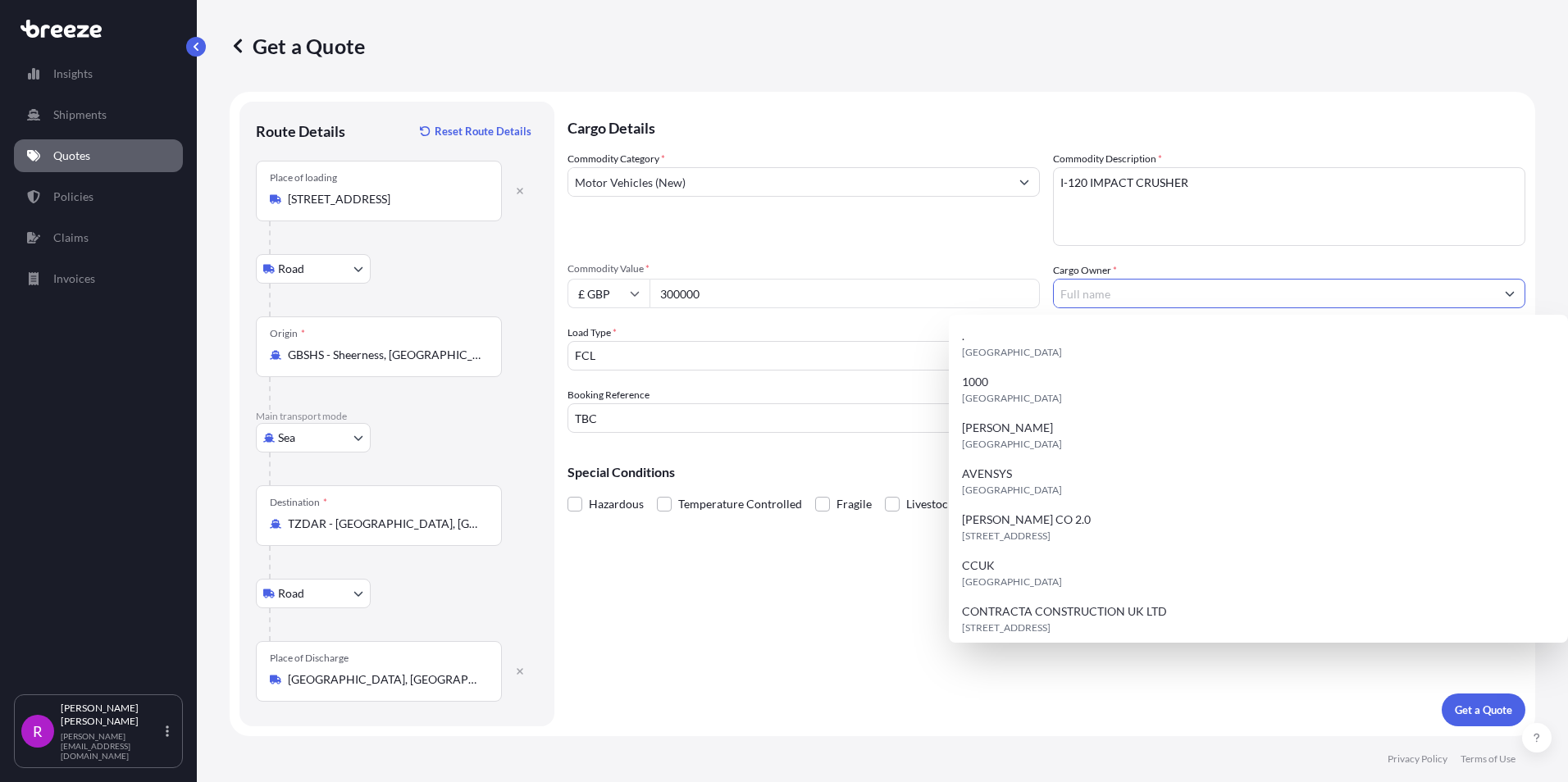
click at [1180, 301] on input "Cargo Owner *" at bounding box center [1274, 293] width 441 height 29
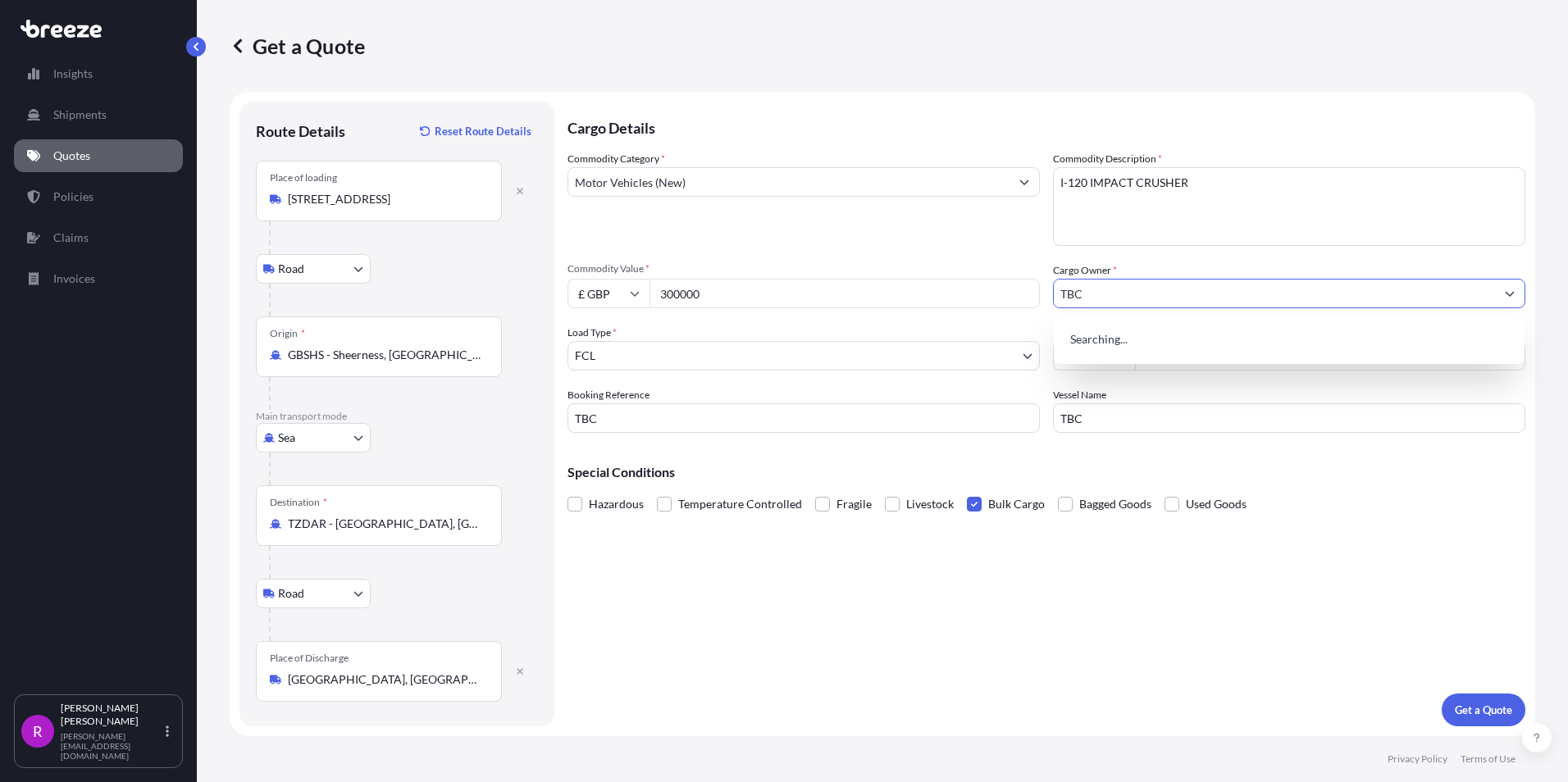
type input "TBC"
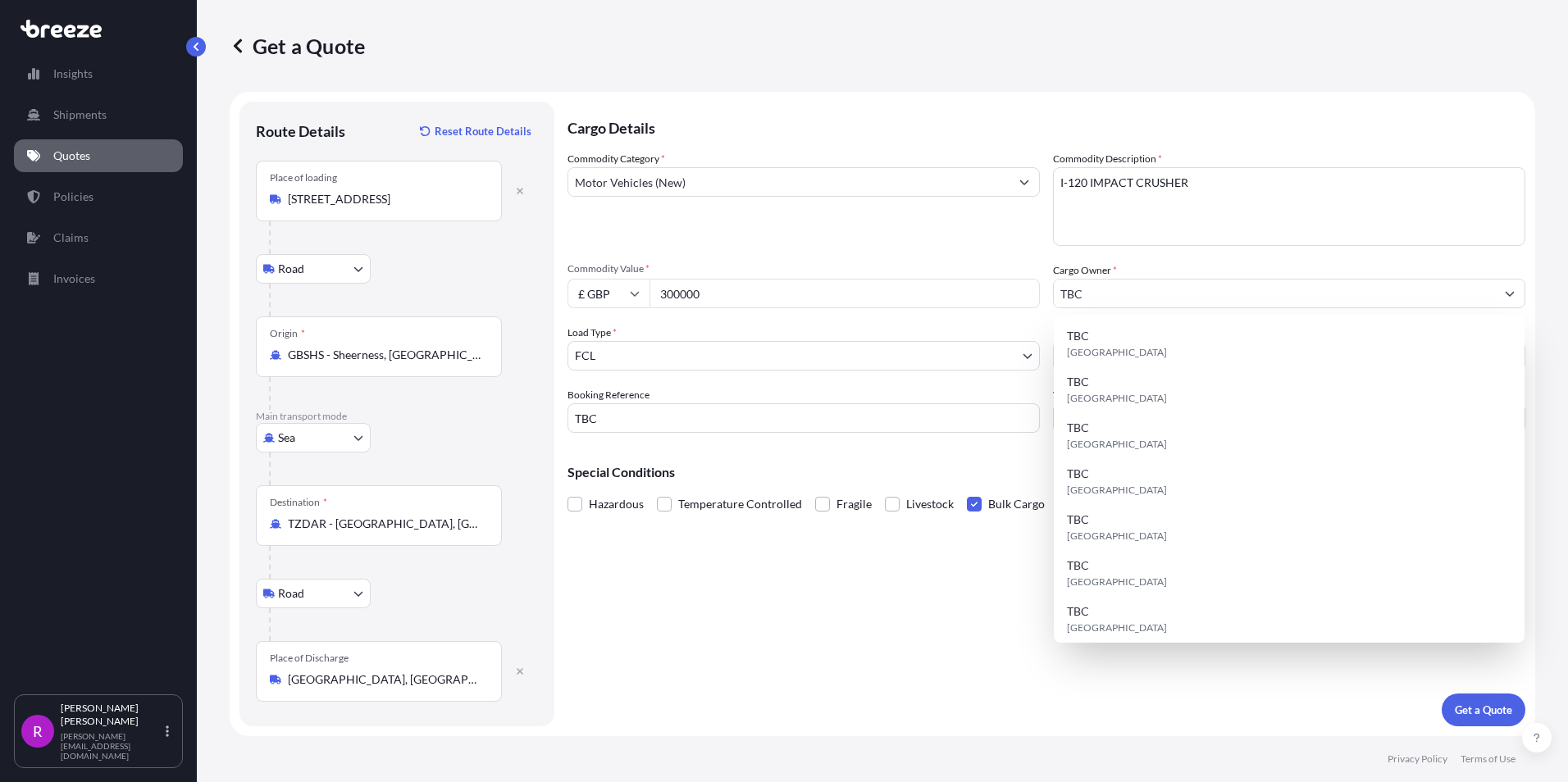
click at [905, 610] on div "Cargo Details Commodity Category * Motor Vehicles (New) Commodity Description *…" at bounding box center [1046, 414] width 958 height 625
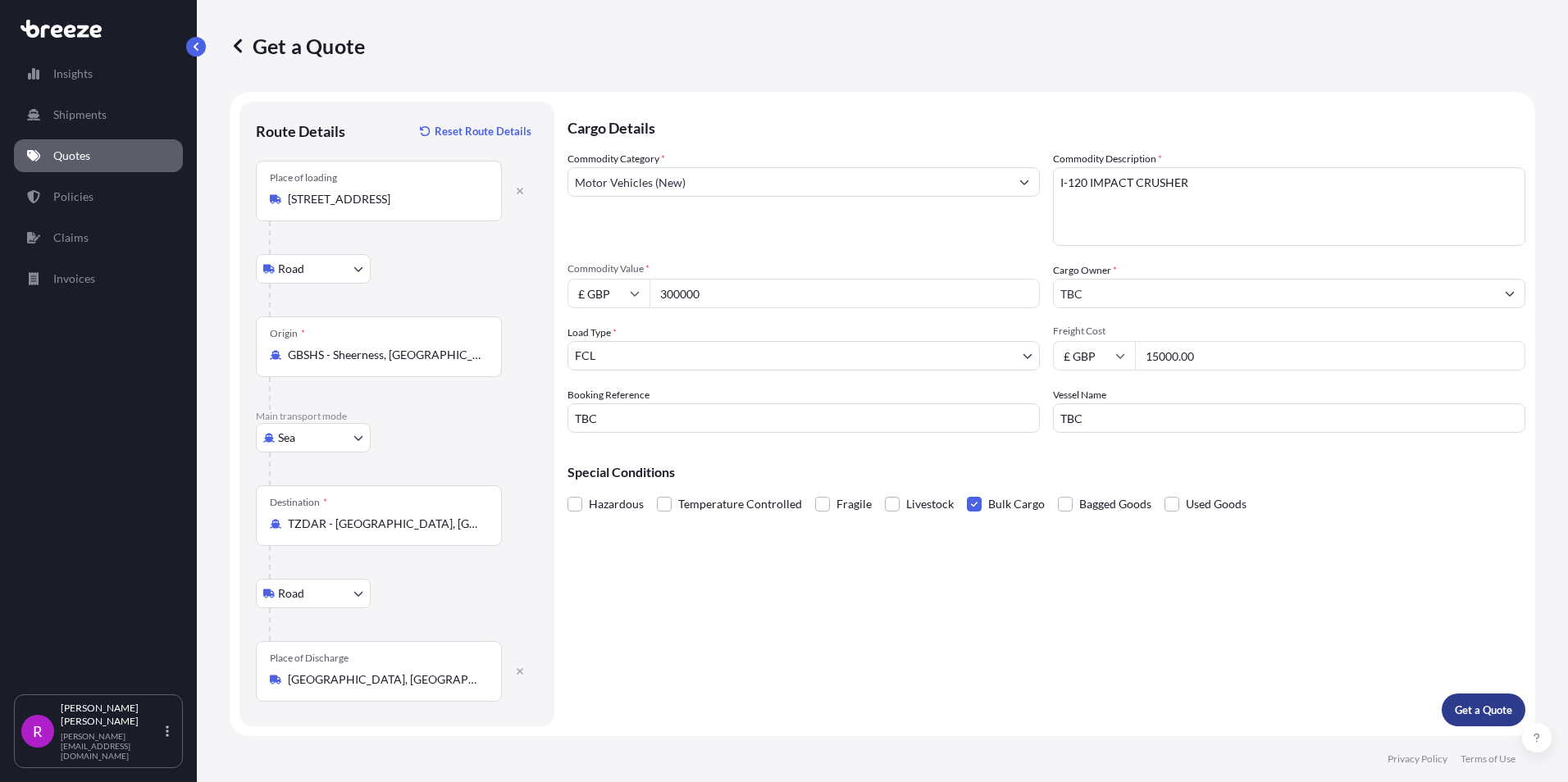
click at [1469, 707] on p "Get a Quote" at bounding box center [1483, 711] width 57 height 17
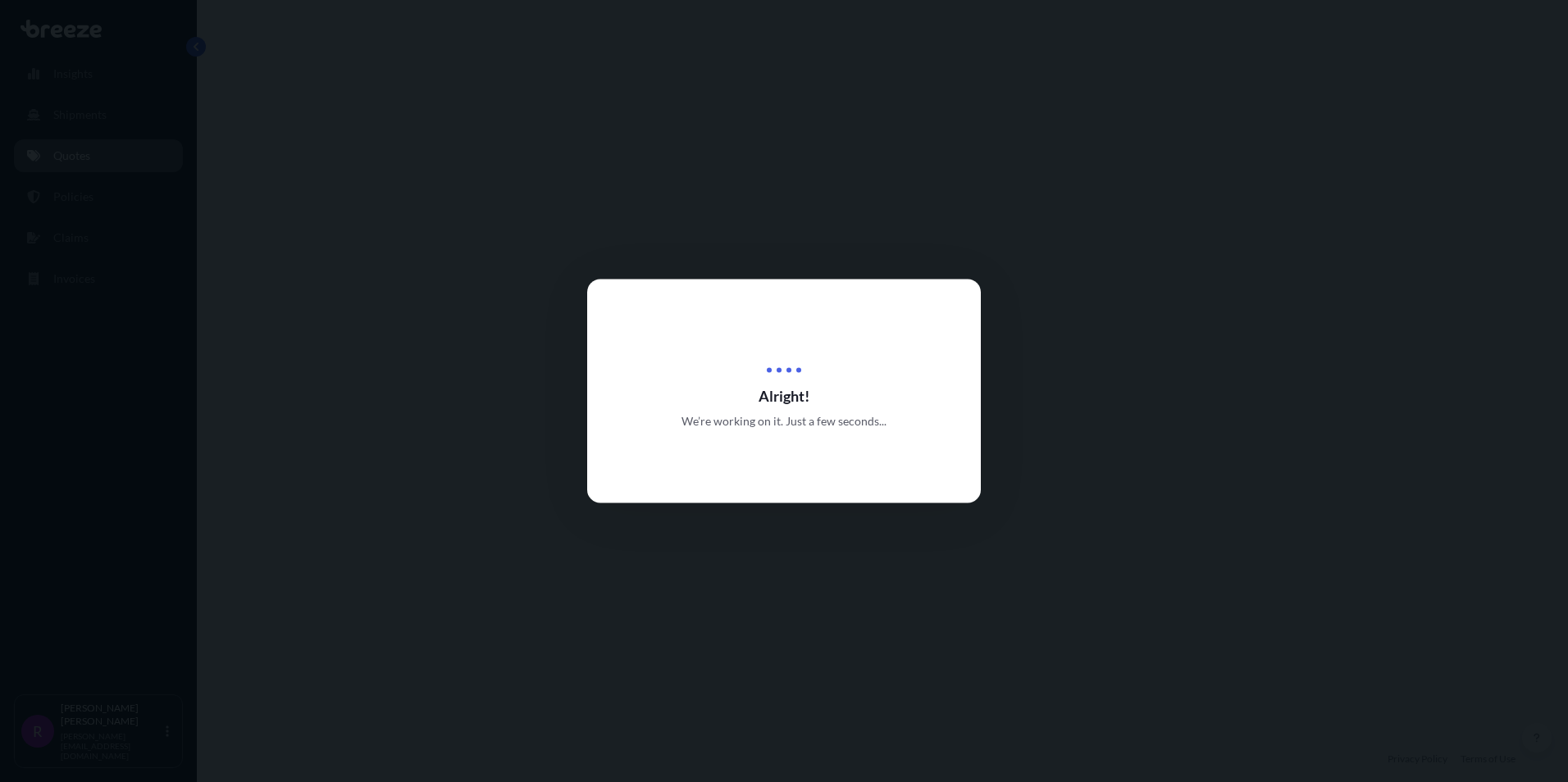
select select "Road"
select select "Sea"
select select "Road"
select select "2"
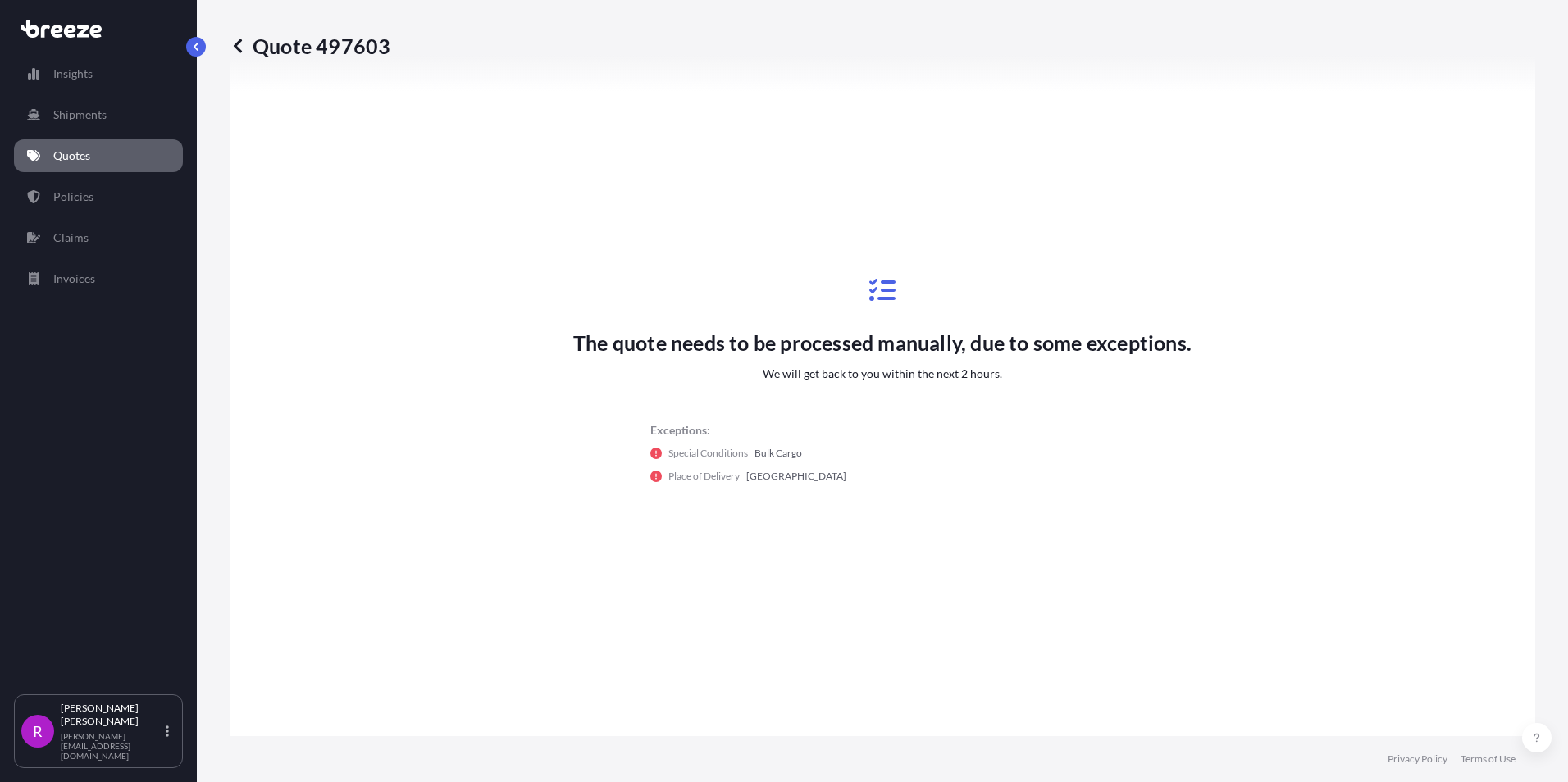
scroll to position [902, 0]
